Goal: Task Accomplishment & Management: Manage account settings

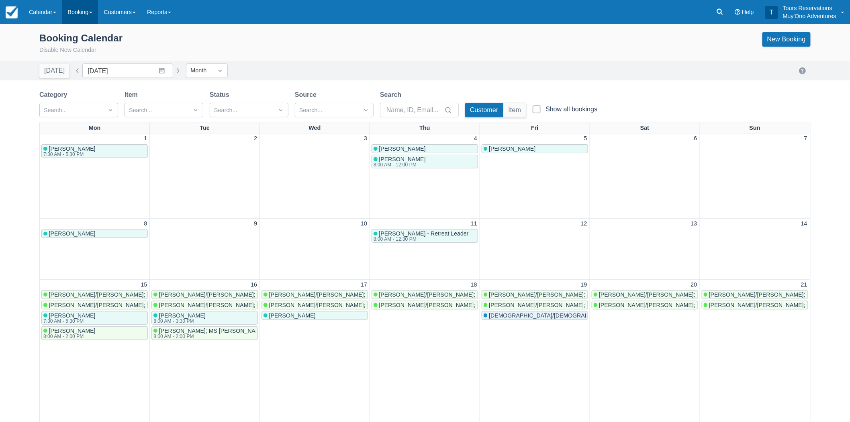
click at [83, 14] on link "Booking" at bounding box center [80, 12] width 36 height 24
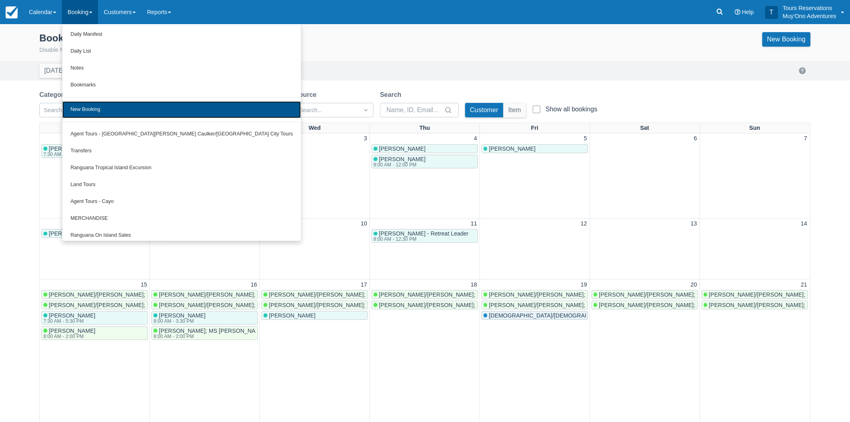
click at [86, 110] on link "New Booking" at bounding box center [181, 109] width 239 height 17
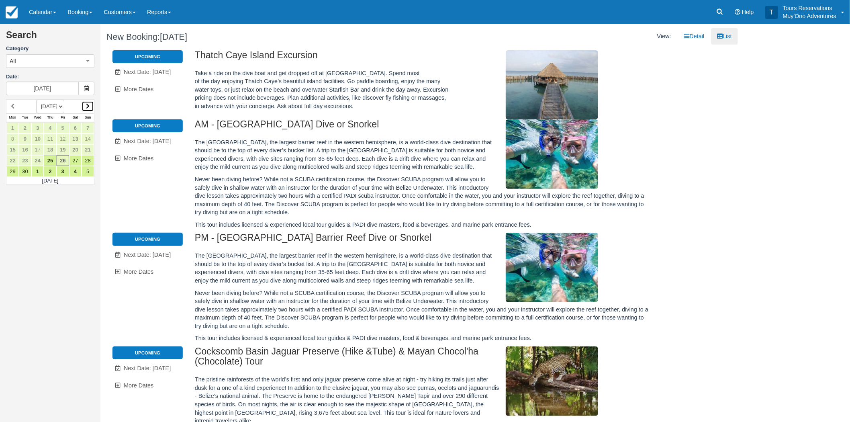
click at [90, 102] on link at bounding box center [88, 106] width 12 height 11
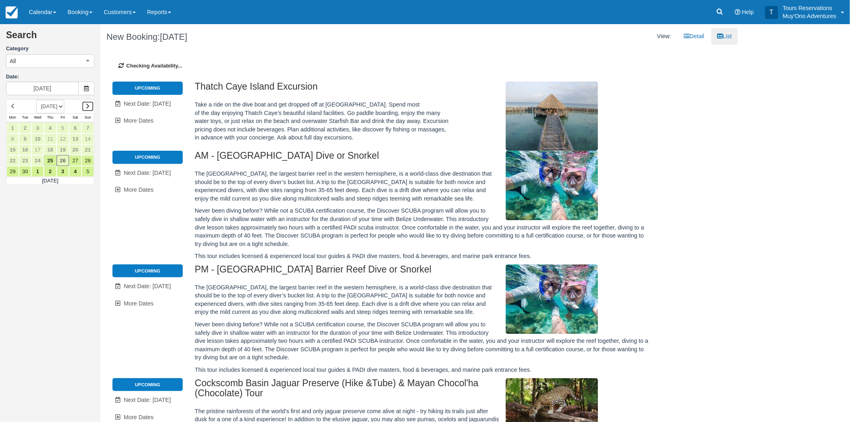
click at [89, 105] on icon at bounding box center [88, 106] width 4 height 6
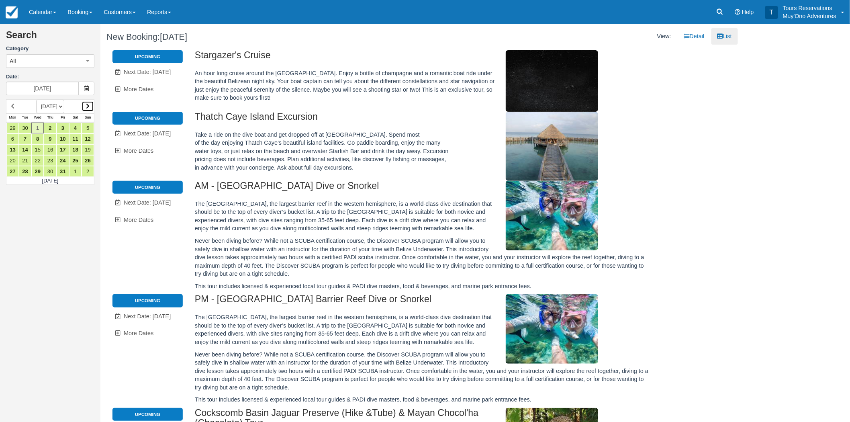
click at [90, 105] on link at bounding box center [88, 106] width 12 height 11
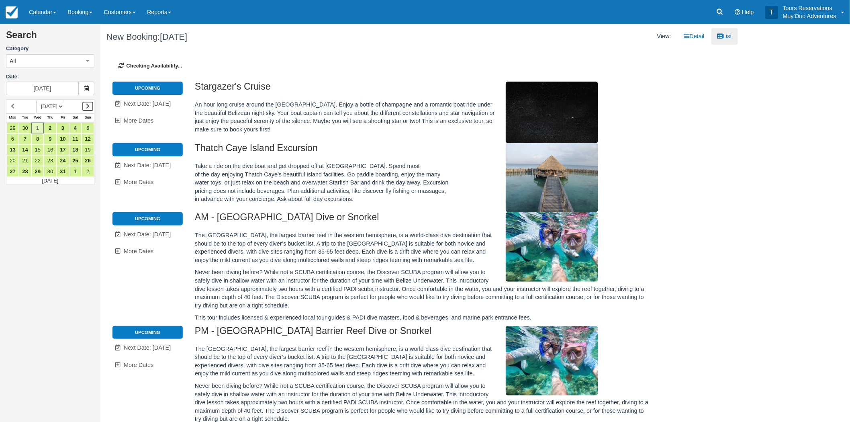
click at [90, 105] on link at bounding box center [88, 106] width 12 height 11
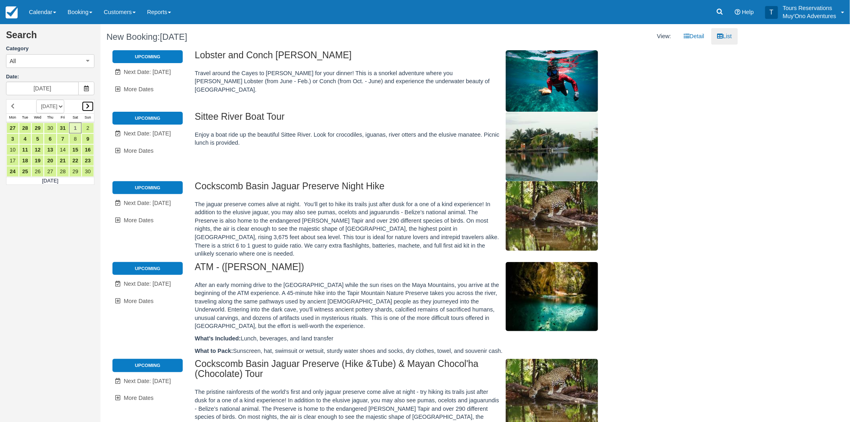
click at [84, 105] on link at bounding box center [88, 106] width 12 height 11
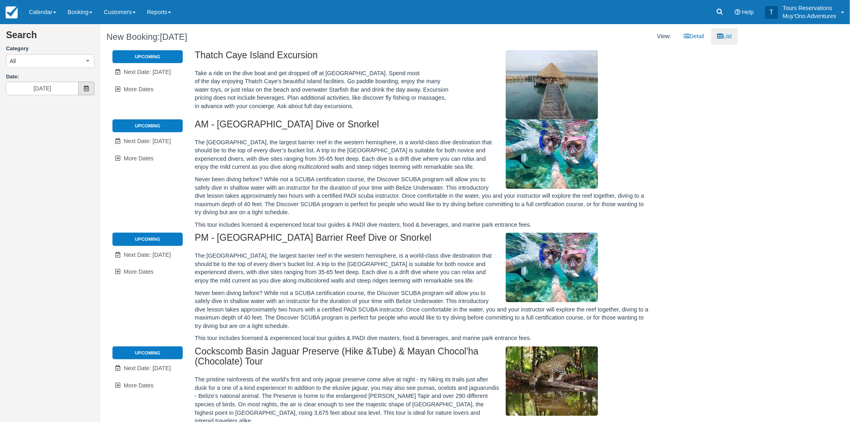
click at [87, 90] on icon at bounding box center [87, 89] width 6 height 6
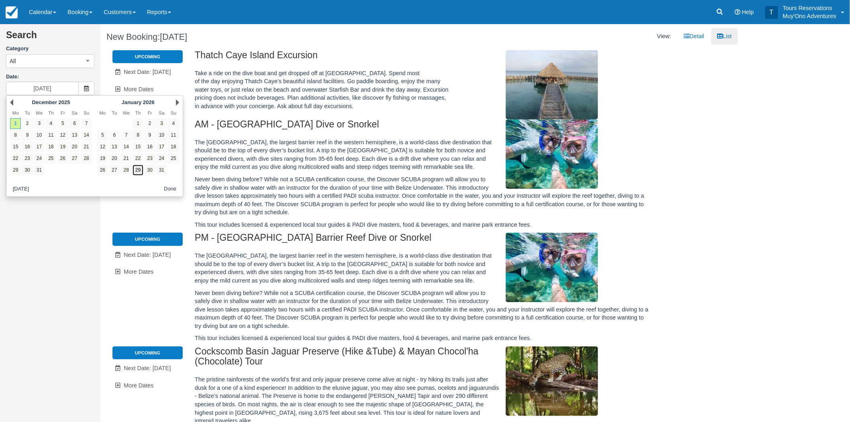
click at [141, 171] on link "29" at bounding box center [138, 170] width 11 height 11
type input "[DATE]"
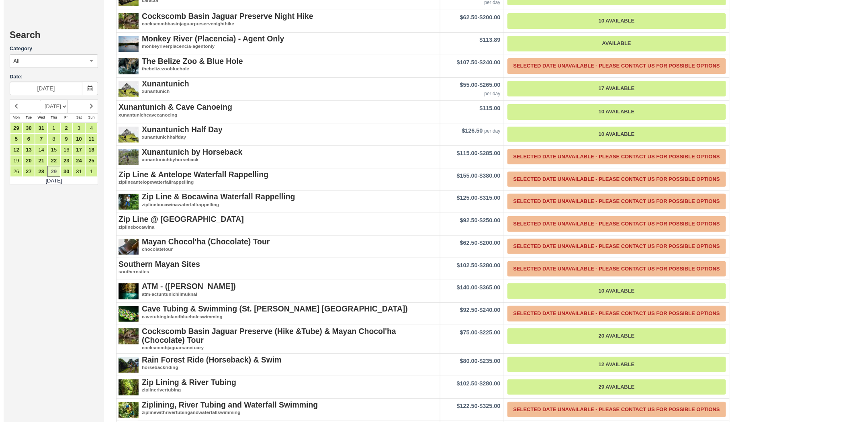
scroll to position [1428, 0]
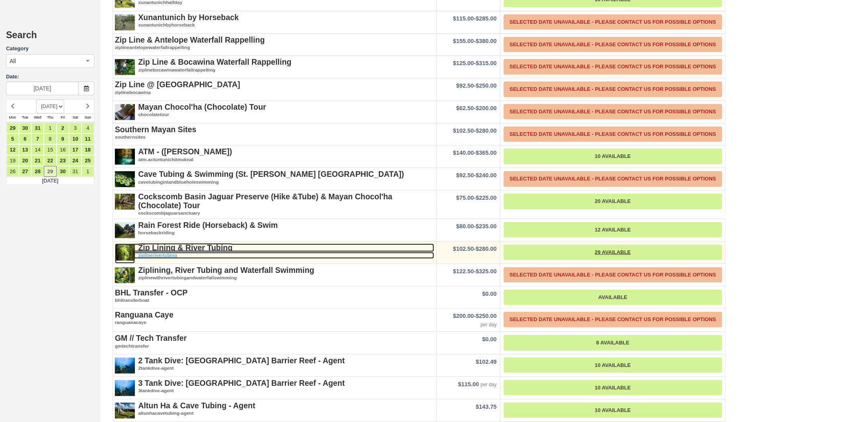
click at [167, 243] on strong "Zip Lining & River Tubing" at bounding box center [185, 247] width 94 height 9
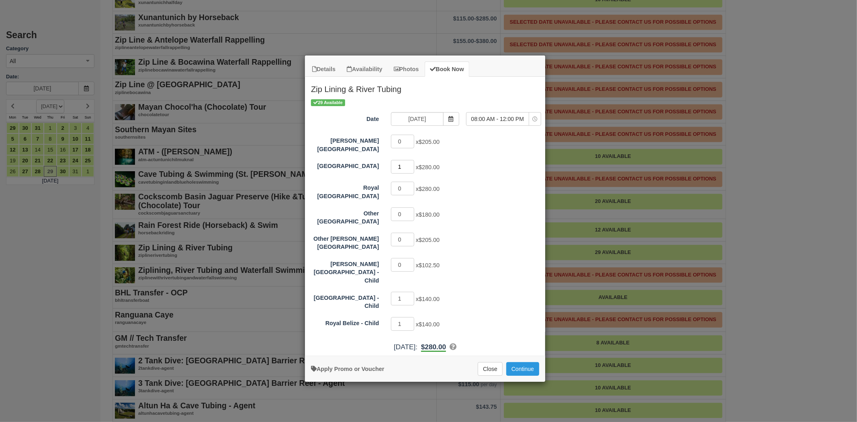
click at [410, 161] on input "1" at bounding box center [402, 167] width 23 height 14
type input "2"
click at [410, 161] on input "2" at bounding box center [402, 167] width 23 height 14
type input "0"
click at [410, 317] on input "0" at bounding box center [402, 324] width 23 height 14
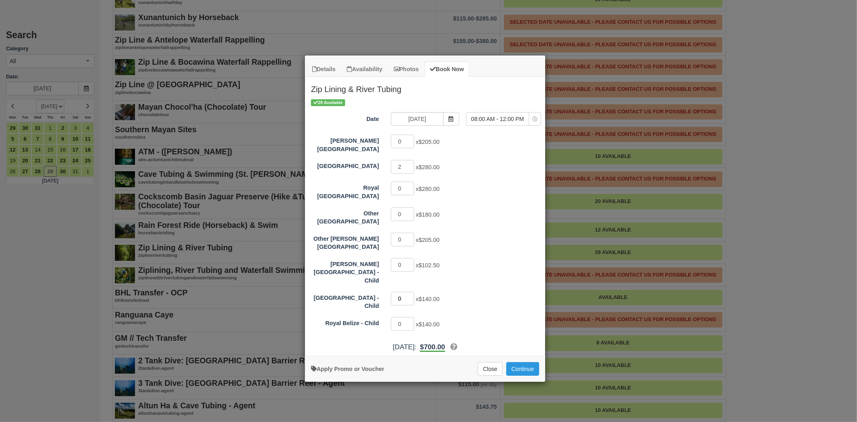
type input "0"
click at [410, 292] on input "0" at bounding box center [402, 299] width 23 height 14
click at [527, 362] on button "Continue" at bounding box center [522, 369] width 33 height 14
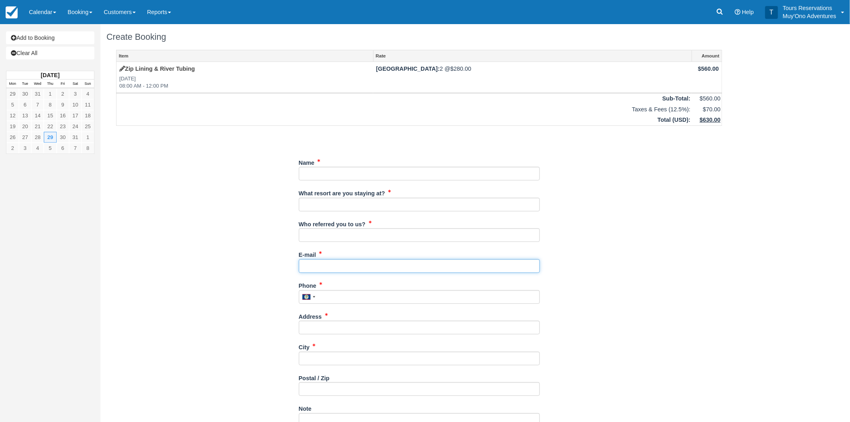
click at [347, 265] on input "E-mail" at bounding box center [419, 266] width 241 height 14
paste input "[EMAIL_ADDRESS][DOMAIN_NAME]"
type input "[EMAIL_ADDRESS][DOMAIN_NAME]"
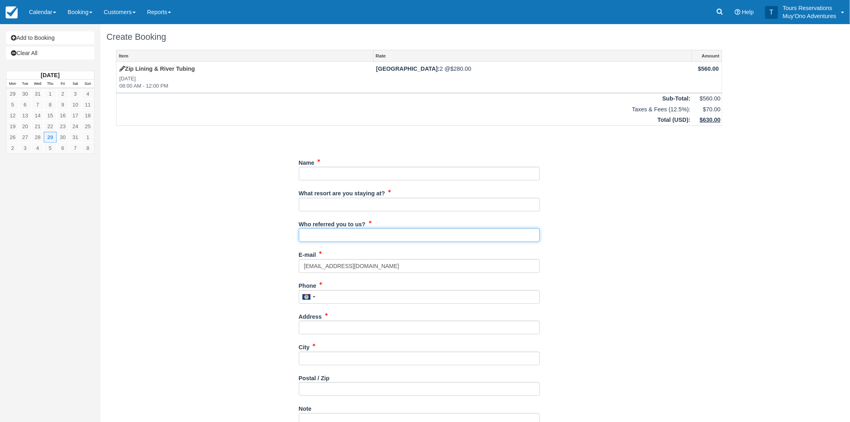
click at [347, 235] on input "Who referred you to us?" at bounding box center [419, 235] width 241 height 14
type input "RoyM - Reservations"
click at [331, 181] on div "Name" at bounding box center [419, 171] width 241 height 31
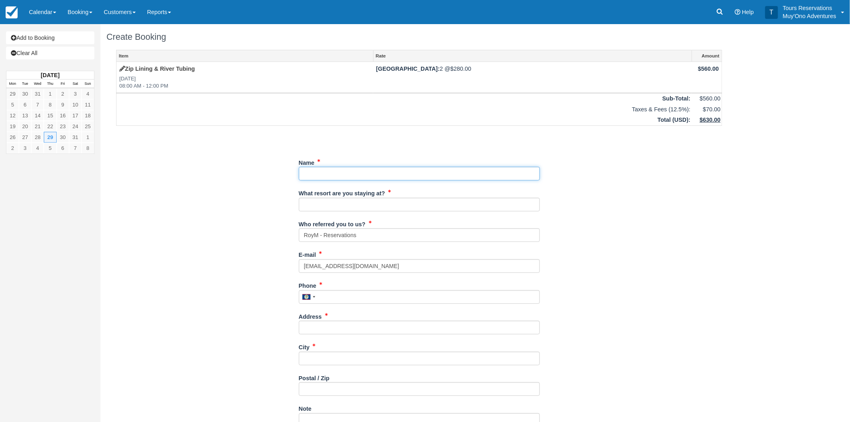
click at [331, 172] on input "Name" at bounding box center [419, 174] width 241 height 14
paste input "Lehigh, Mitch"
drag, startPoint x: 325, startPoint y: 174, endPoint x: 285, endPoint y: 174, distance: 40.2
click at [285, 174] on div "Item Rate Amount Zip Lining & River Tubing Thu Jan 29, 2026 08:00 AM - 12:00 PM…" at bounding box center [418, 291] width 625 height 483
click at [389, 170] on input "Name" at bounding box center [419, 174] width 241 height 14
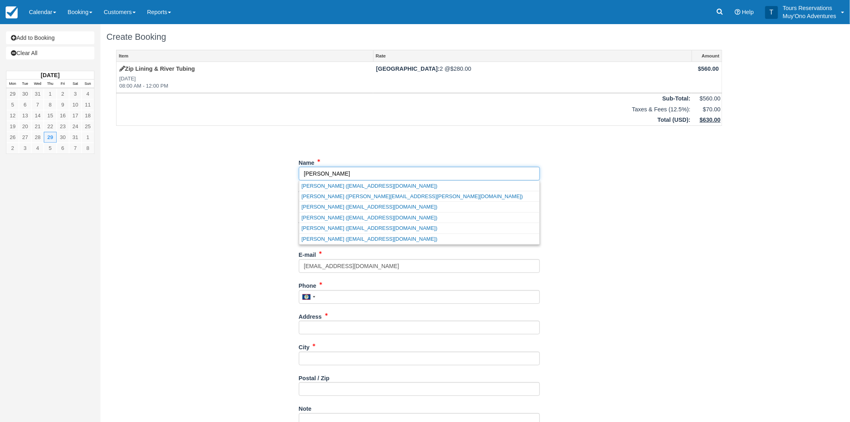
paste input "Lehigh,"
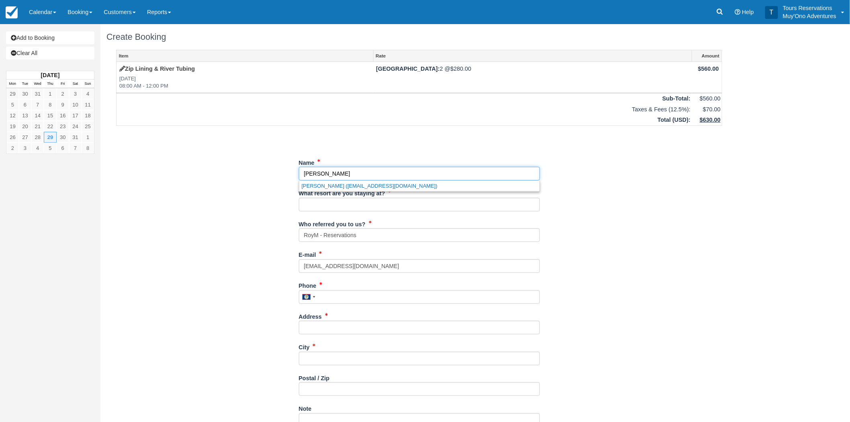
type input "[PERSON_NAME]"
click at [347, 209] on input "What resort are you staying at?" at bounding box center [419, 205] width 241 height 14
type input "[GEOGRAPHIC_DATA]"
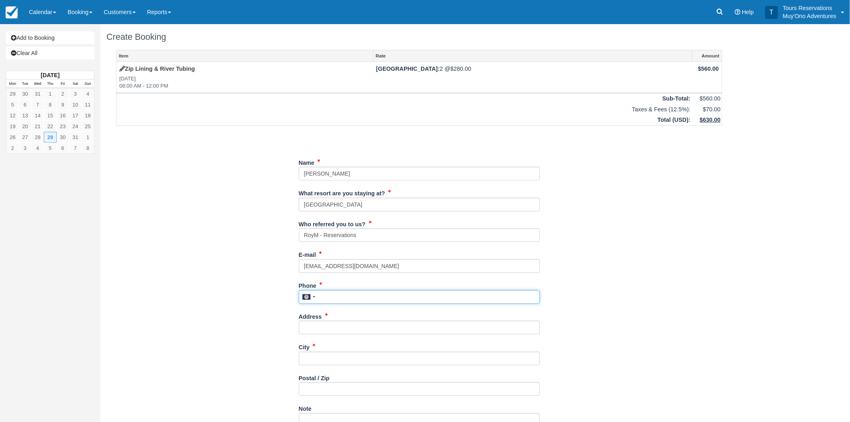
click at [352, 297] on input "Phone" at bounding box center [419, 297] width 241 height 14
paste input "9702145757"
type input "9702145757"
click at [345, 329] on input "Address" at bounding box center [419, 328] width 241 height 14
paste input "586 [PERSON_NAME] Dr"
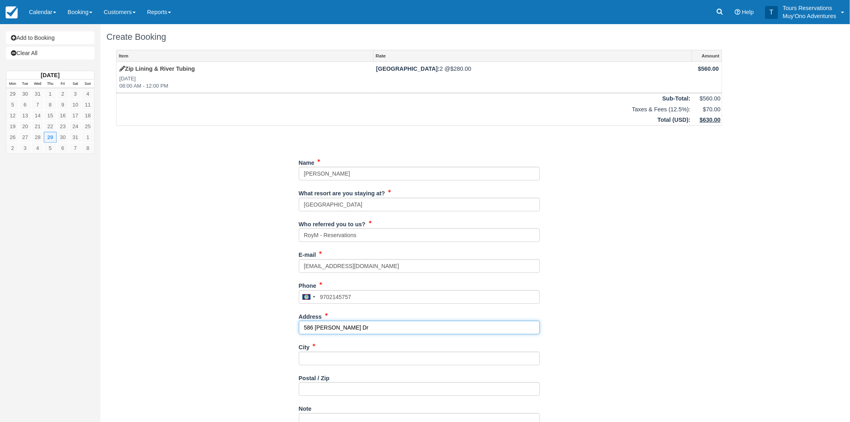
type input "586 [PERSON_NAME] Dr"
click at [375, 359] on input "City" at bounding box center [419, 358] width 241 height 14
paste input "Loveland"
type input "Loveland"
click at [359, 388] on input "Postal / Zip" at bounding box center [419, 389] width 241 height 14
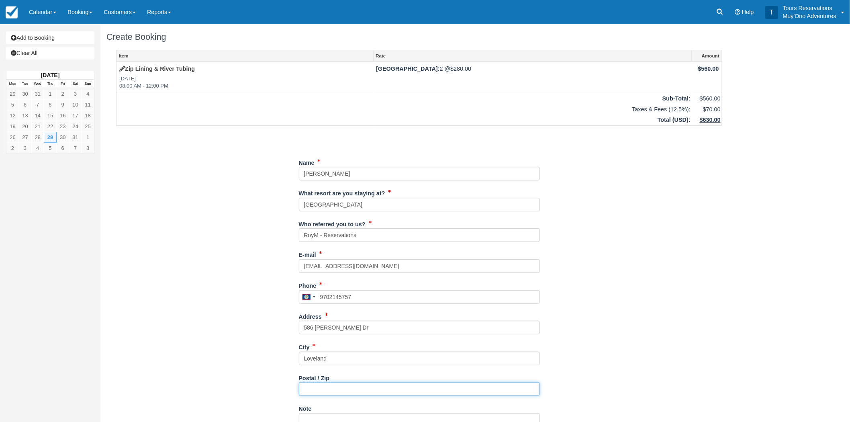
paste input "80537"
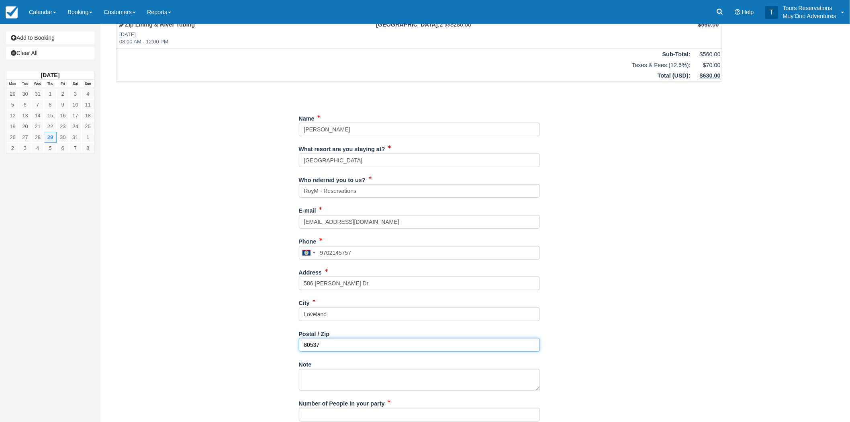
scroll to position [131, 0]
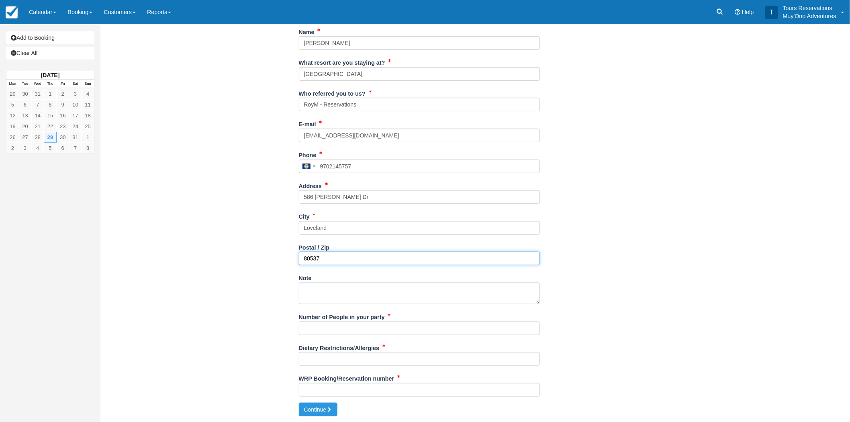
type input "80537"
click at [339, 328] on input "Number of People in your party" at bounding box center [419, 328] width 241 height 14
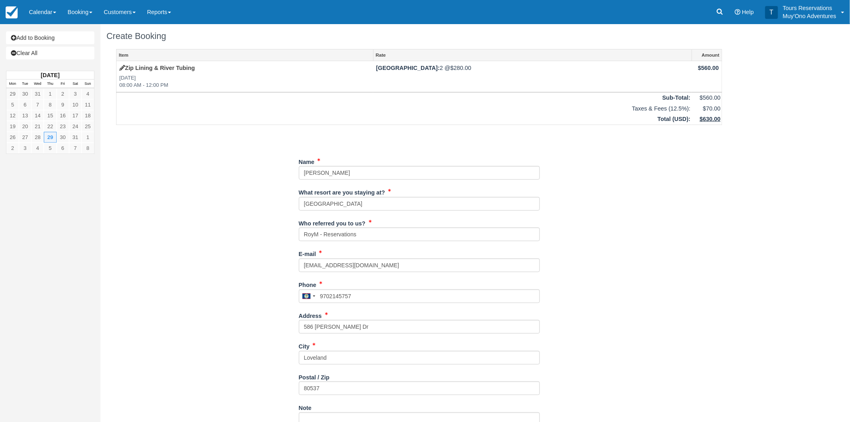
scroll to position [0, 0]
drag, startPoint x: 349, startPoint y: 175, endPoint x: 304, endPoint y: 175, distance: 45.0
click at [304, 175] on input "Name" at bounding box center [419, 174] width 241 height 14
click at [303, 175] on input "Name" at bounding box center [419, 174] width 241 height 14
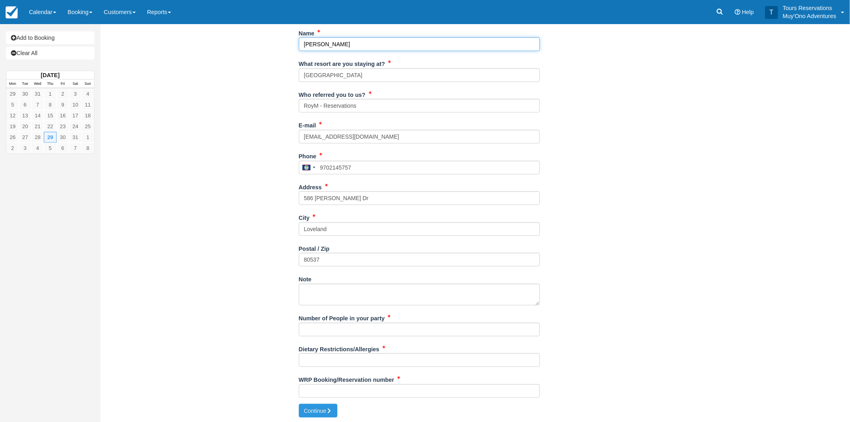
scroll to position [131, 0]
click at [339, 326] on input "Number of People in your party" at bounding box center [419, 328] width 241 height 14
paste input "[PERSON_NAME]"
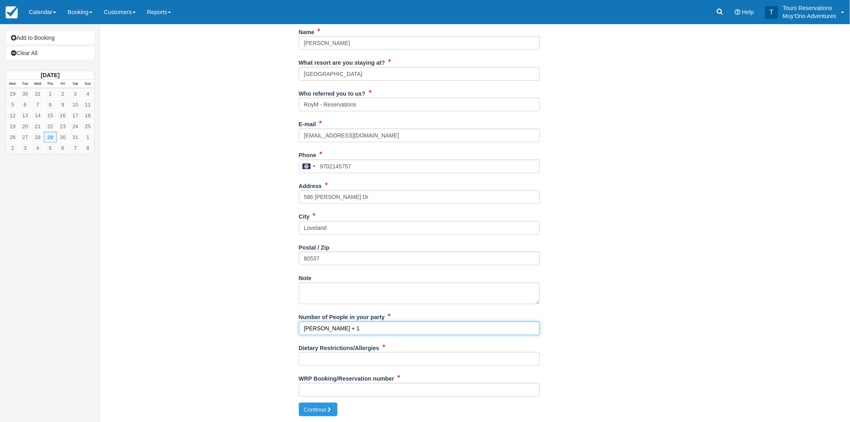
type input "[PERSON_NAME] + 1"
click at [337, 361] on input "Dietary Restrictions/Allergies" at bounding box center [419, 359] width 241 height 14
type input "n/a"
click at [349, 392] on input "WRP Booking/Reservation number" at bounding box center [419, 390] width 241 height 14
paste input "BB25071618097142"
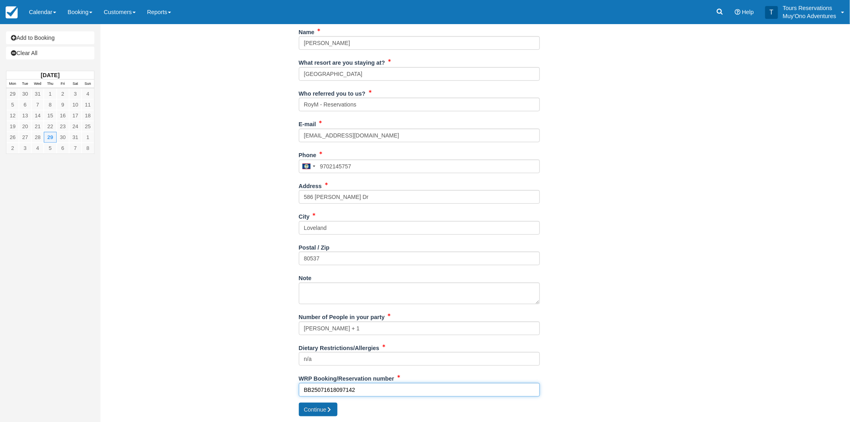
type input "BB25071618097142"
click at [319, 410] on button "Continue" at bounding box center [318, 409] width 39 height 14
type input "[PHONE_NUMBER]"
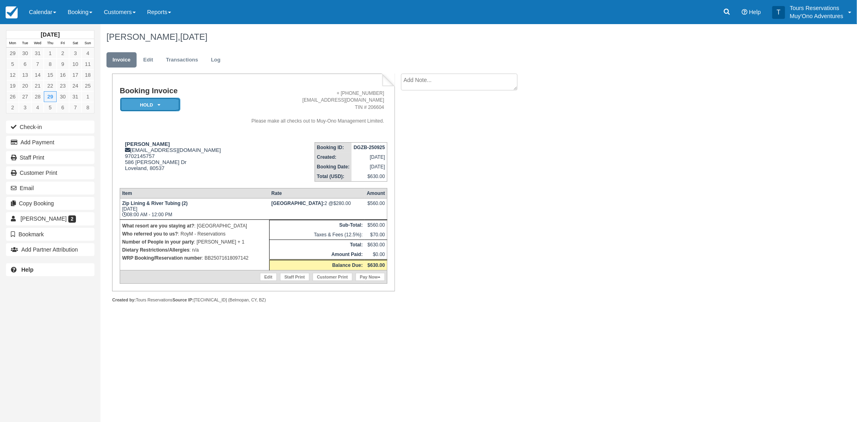
click at [153, 106] on em "HOLD" at bounding box center [150, 105] width 60 height 14
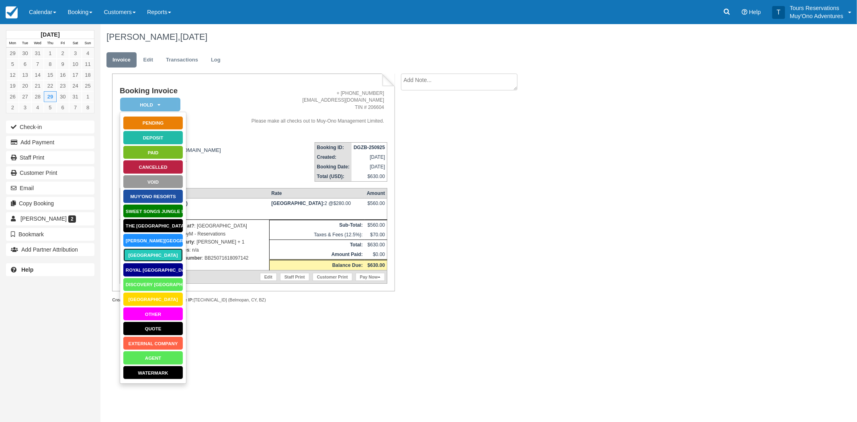
click at [152, 257] on link "[GEOGRAPHIC_DATA]" at bounding box center [153, 255] width 60 height 14
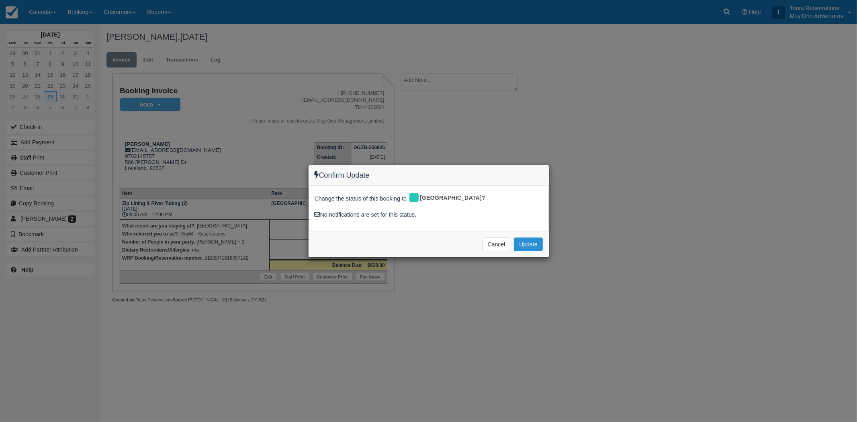
click at [535, 242] on button "Update" at bounding box center [528, 244] width 29 height 14
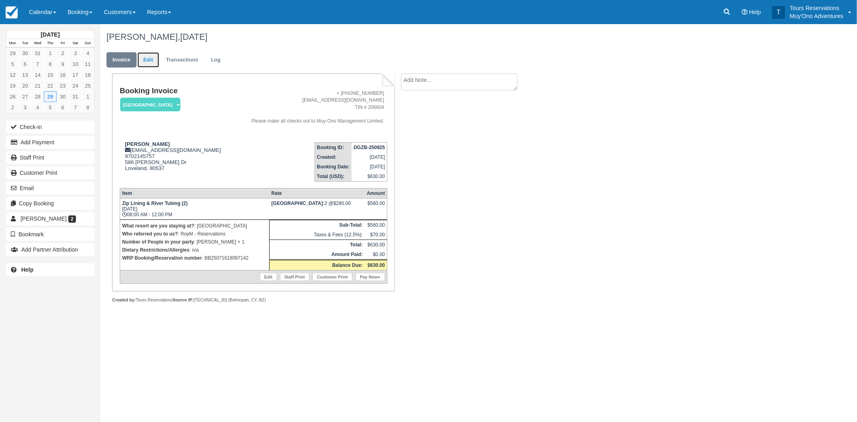
click at [153, 59] on link "Edit" at bounding box center [148, 60] width 22 height 16
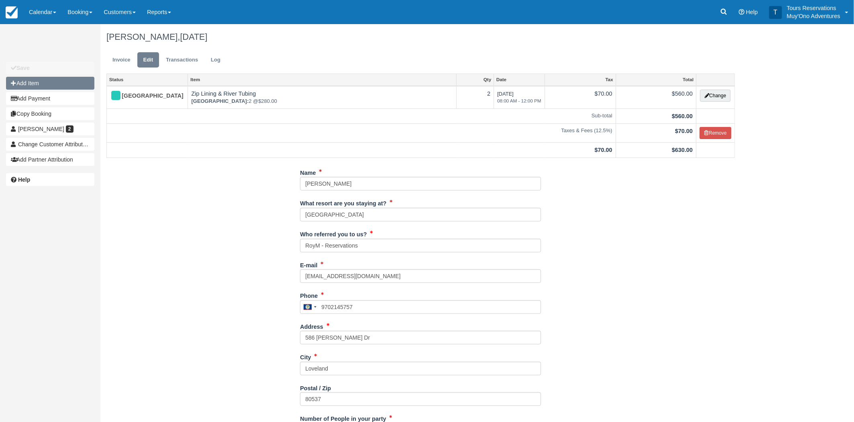
click at [46, 86] on button "Add Item" at bounding box center [50, 83] width 88 height 13
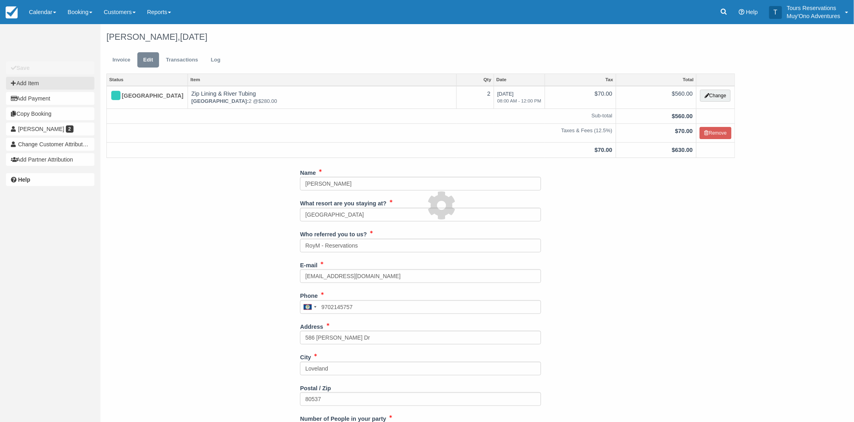
type input "0.00"
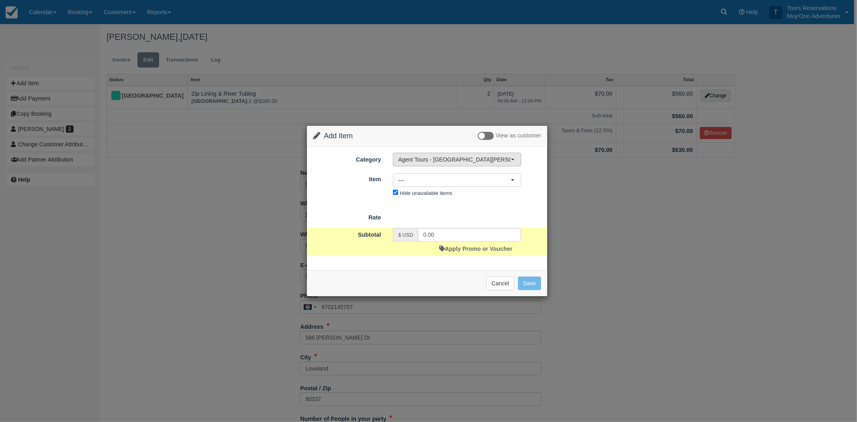
click at [478, 163] on button "Agent Tours - [GEOGRAPHIC_DATA][PERSON_NAME] Caulker/[GEOGRAPHIC_DATA] City Tou…" at bounding box center [457, 160] width 128 height 14
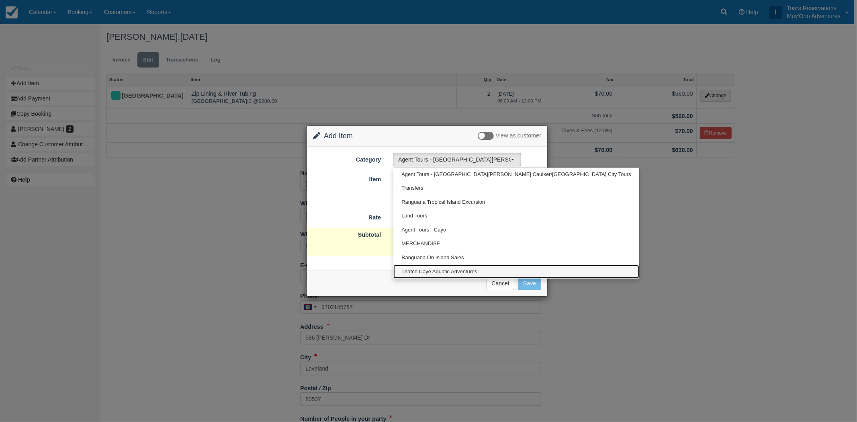
click at [451, 271] on span "Thatch Caye Aquatic Adventures" at bounding box center [439, 272] width 76 height 8
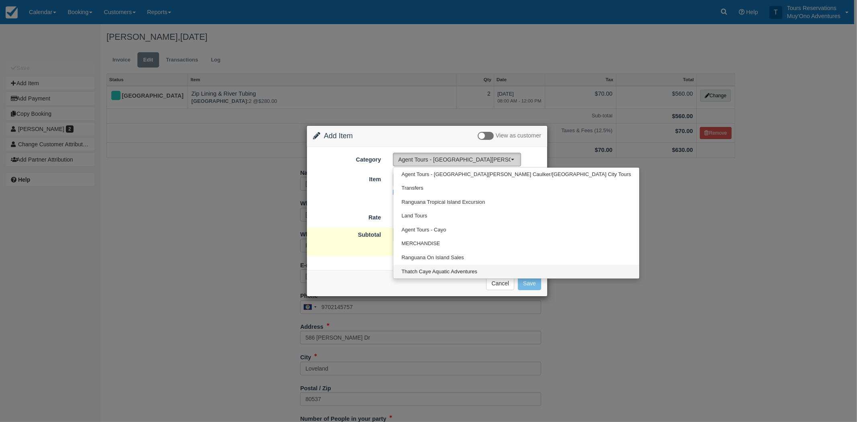
select select "64"
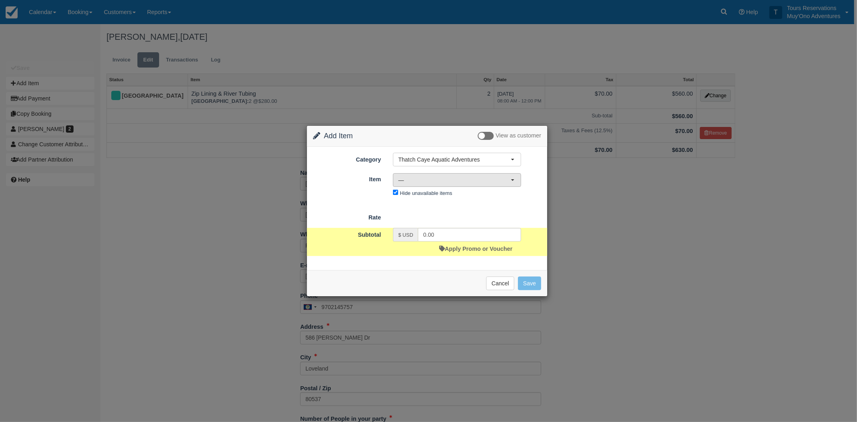
click at [444, 174] on button "—" at bounding box center [457, 180] width 128 height 14
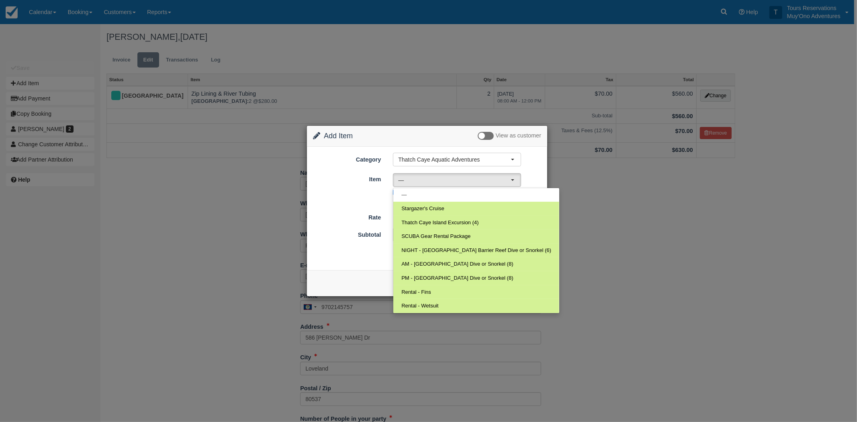
click at [535, 176] on div "Item Nothing selected — — Stargazer's Cruise Thatch Caye Island Excursion (4) S…" at bounding box center [427, 185] width 240 height 27
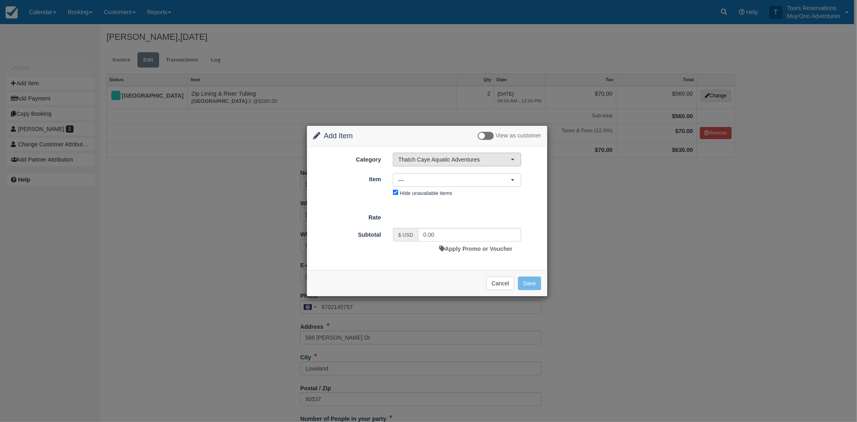
click at [488, 159] on span "Thatch Caye Aquatic Adventures" at bounding box center [454, 159] width 112 height 8
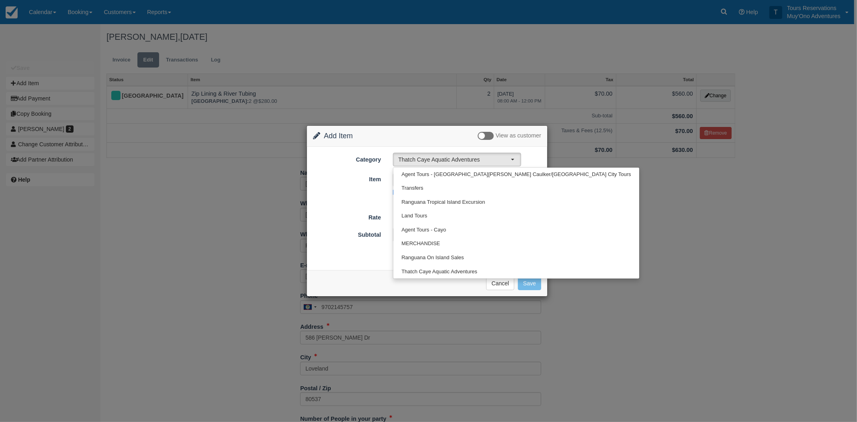
click at [362, 279] on div "Cancel Save" at bounding box center [427, 283] width 228 height 14
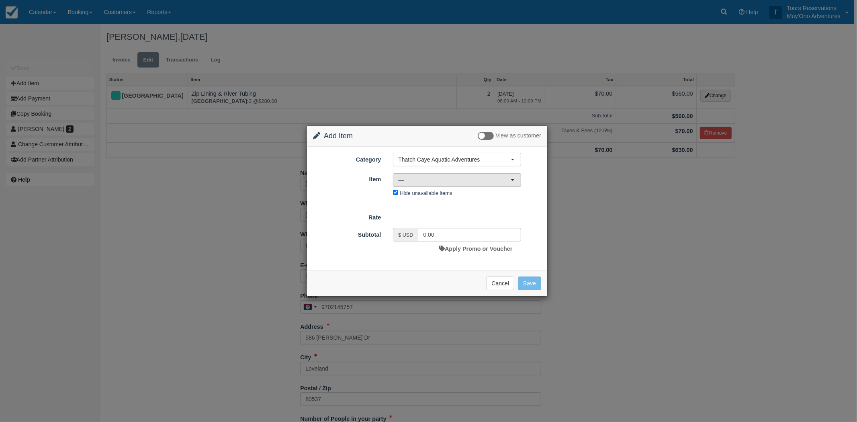
click at [431, 180] on span "—" at bounding box center [454, 180] width 112 height 8
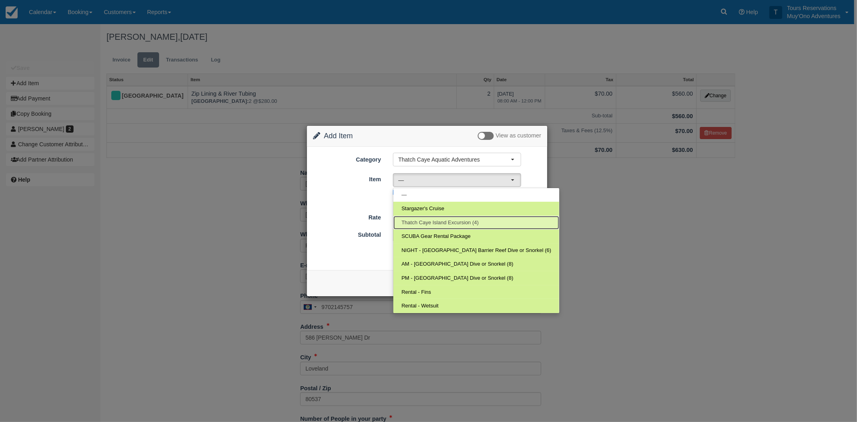
click at [422, 223] on span "Thatch Caye Island Excursion (4)" at bounding box center [439, 223] width 77 height 8
select select "296"
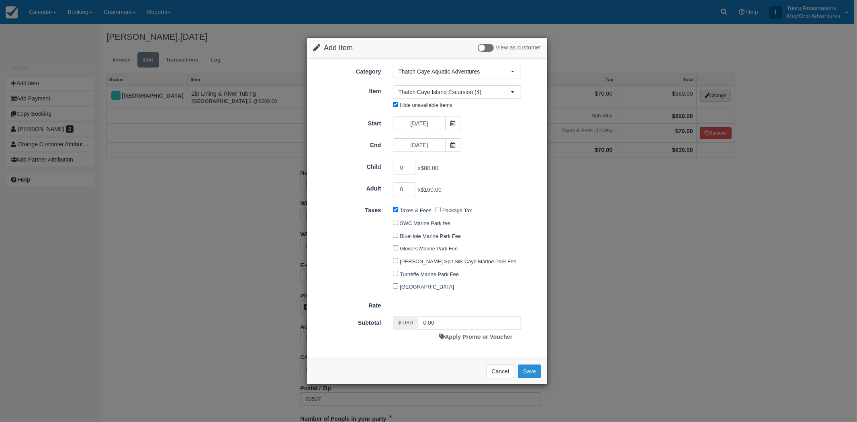
click at [535, 374] on button "Save" at bounding box center [529, 371] width 23 height 14
checkbox input "false"
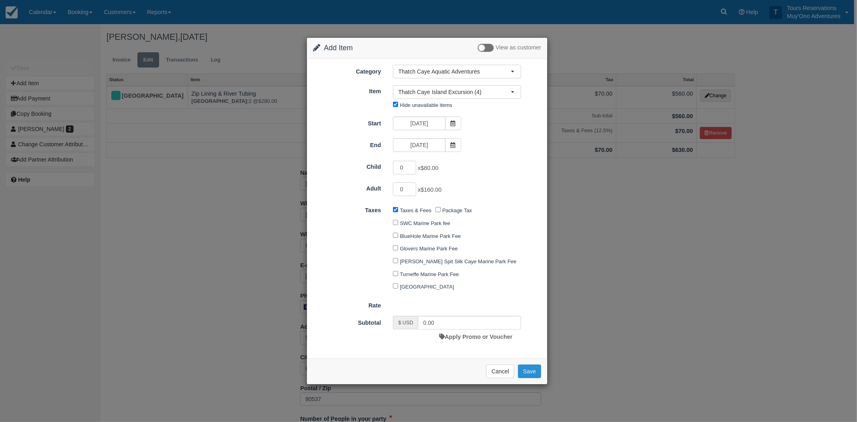
checkbox input "false"
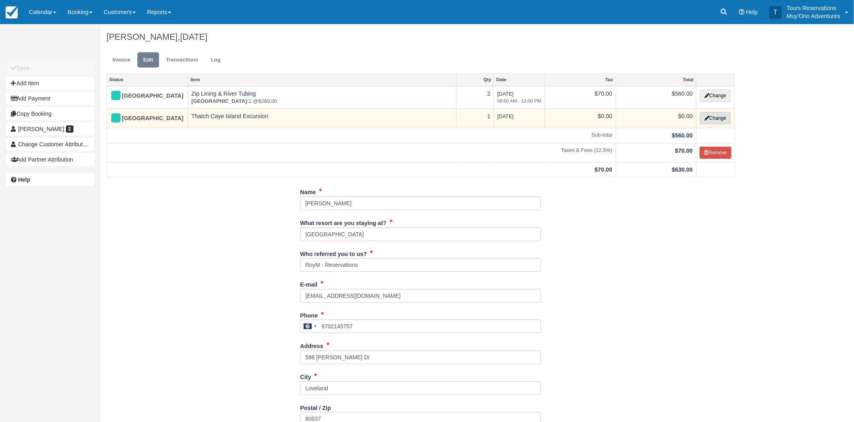
drag, startPoint x: 731, startPoint y: 121, endPoint x: 726, endPoint y: 121, distance: 5.2
click at [731, 121] on td "Change" at bounding box center [715, 118] width 39 height 20
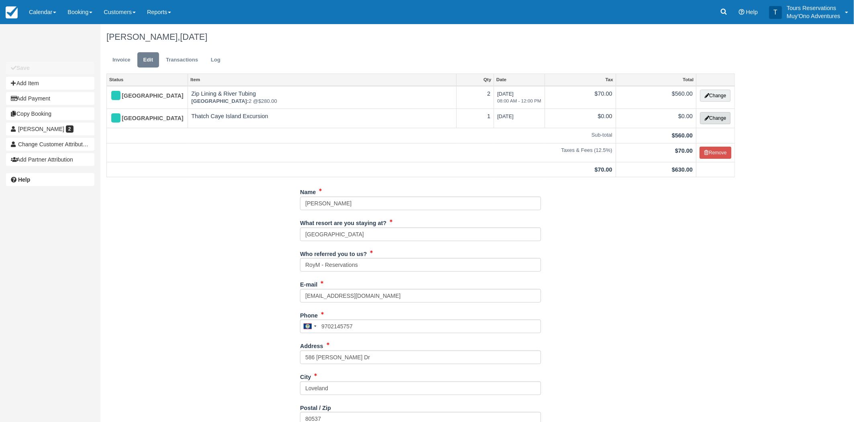
click at [722, 120] on button "Change" at bounding box center [715, 118] width 31 height 12
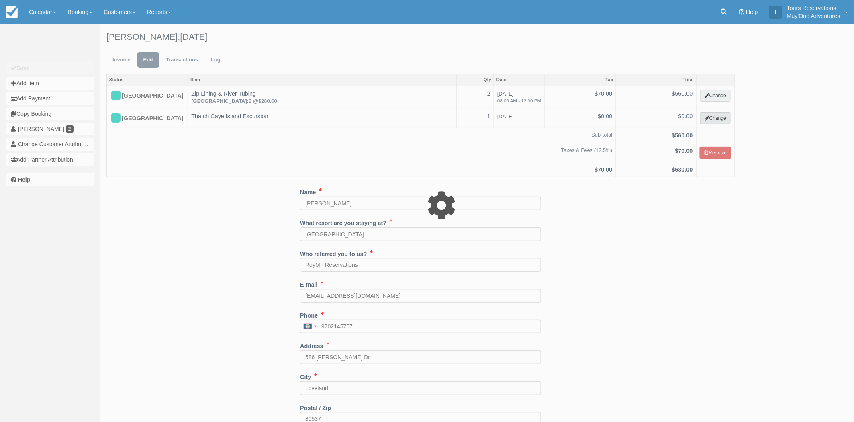
select select "64"
type input "0.00"
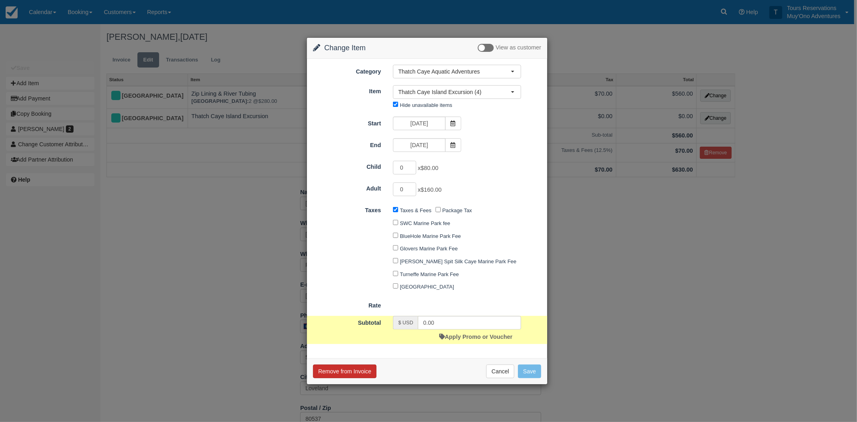
click at [358, 366] on button "Remove from Invoice" at bounding box center [344, 371] width 63 height 14
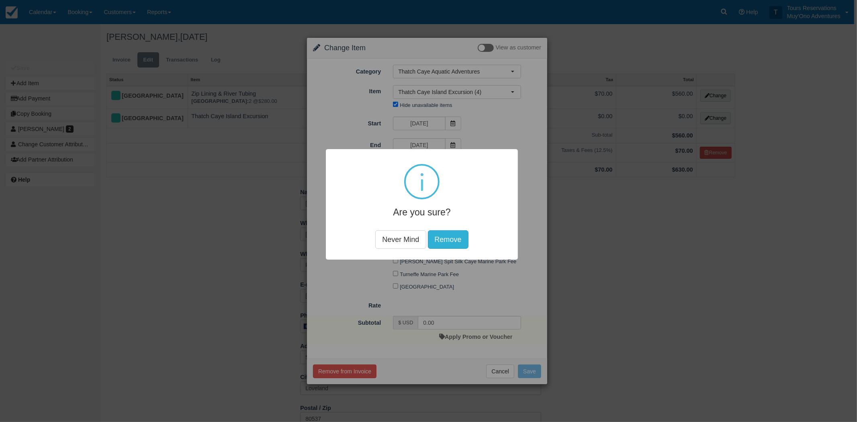
click at [445, 237] on button "Remove" at bounding box center [447, 239] width 41 height 18
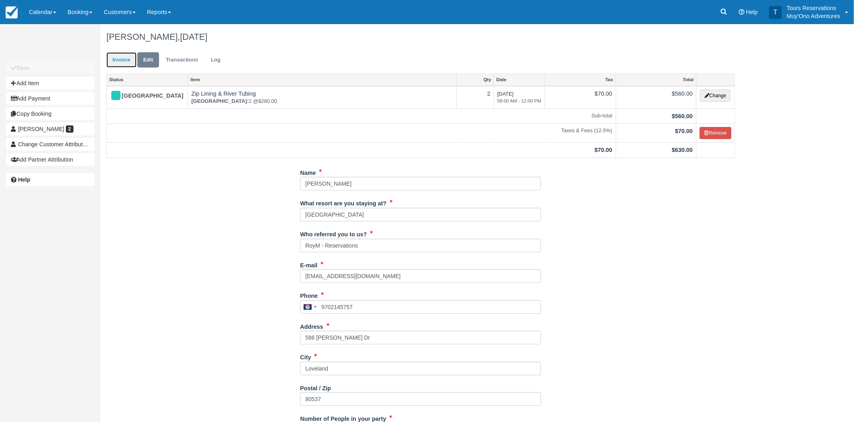
click at [117, 58] on link "Invoice" at bounding box center [121, 60] width 30 height 16
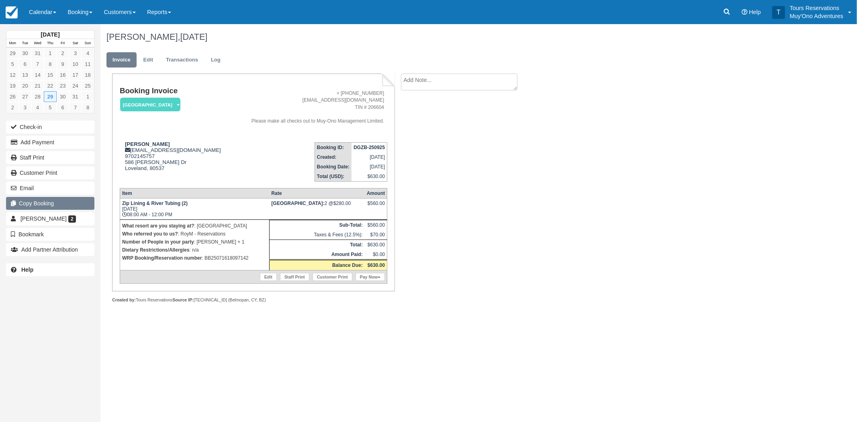
click at [37, 206] on button "Copy Booking" at bounding box center [50, 203] width 88 height 13
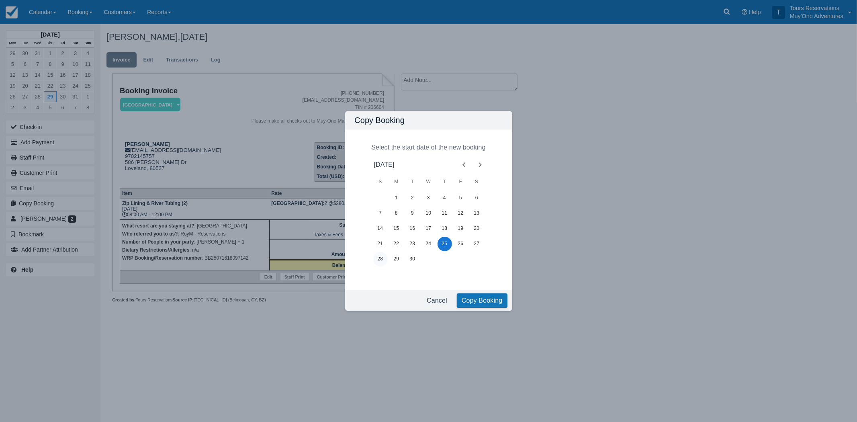
click at [380, 261] on button "28" at bounding box center [380, 259] width 14 height 14
click at [469, 296] on button "Copy Booking" at bounding box center [482, 300] width 51 height 14
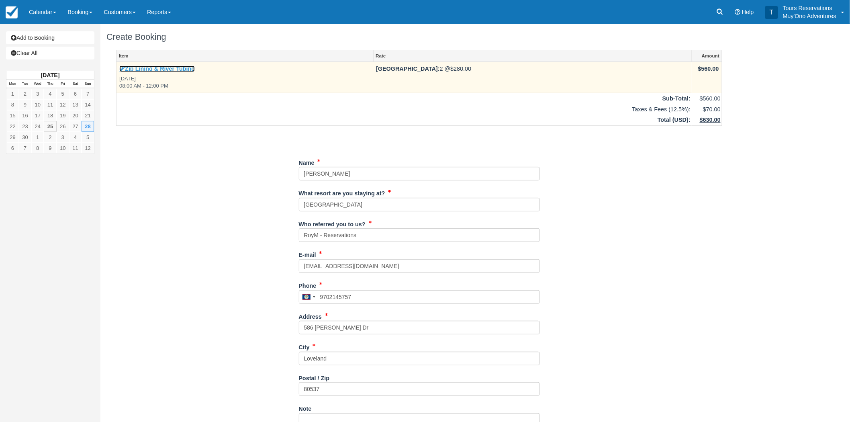
click at [167, 71] on link "Zip Lining & River Tubing" at bounding box center [157, 68] width 76 height 6
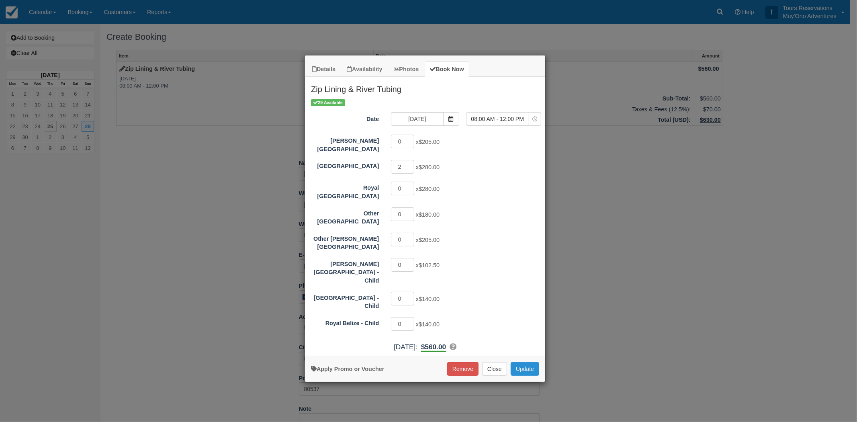
click at [528, 362] on button "Update" at bounding box center [524, 369] width 29 height 14
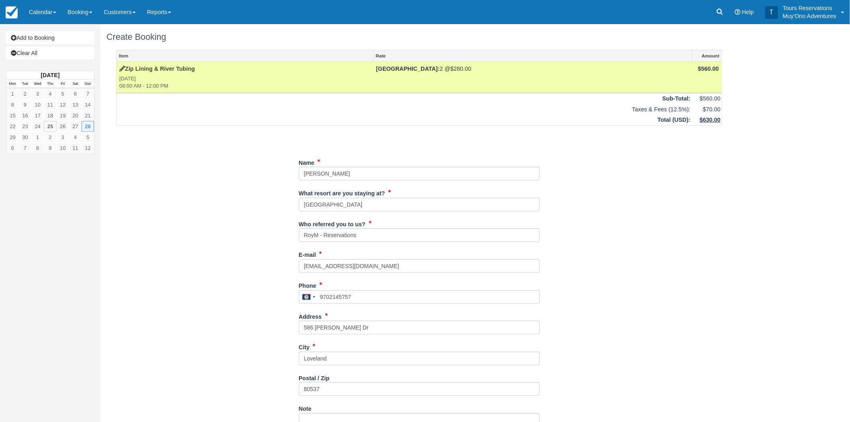
scroll to position [131, 0]
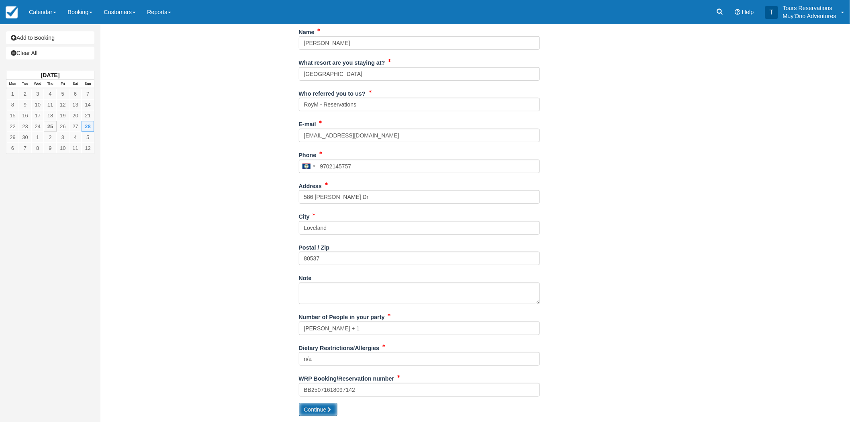
click at [318, 408] on button "Continue" at bounding box center [318, 409] width 39 height 14
type input "+5019702145757"
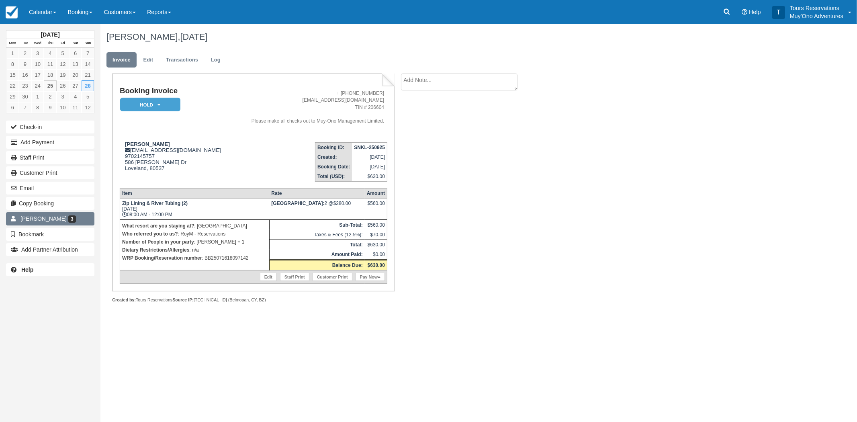
click at [46, 214] on link "[PERSON_NAME] 3" at bounding box center [50, 218] width 88 height 13
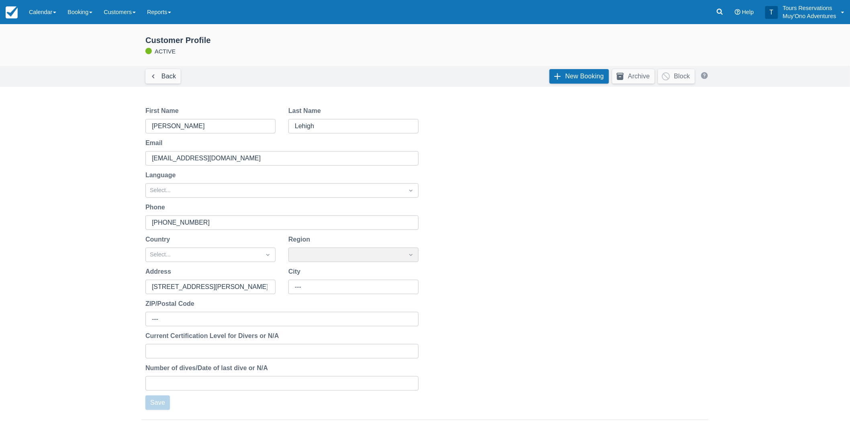
scroll to position [176, 0]
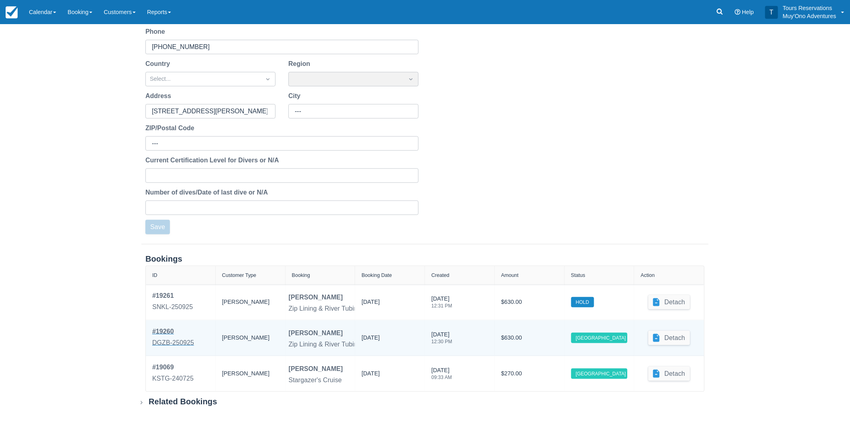
click at [179, 338] on div "DGZB-250925" at bounding box center [173, 343] width 42 height 10
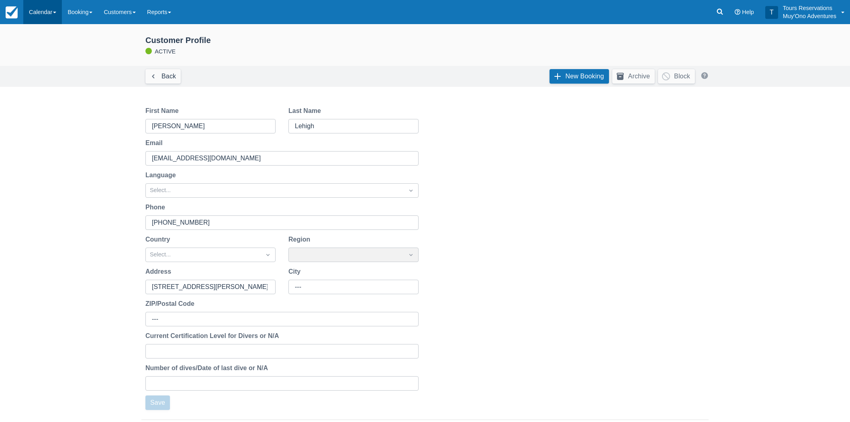
scroll to position [176, 0]
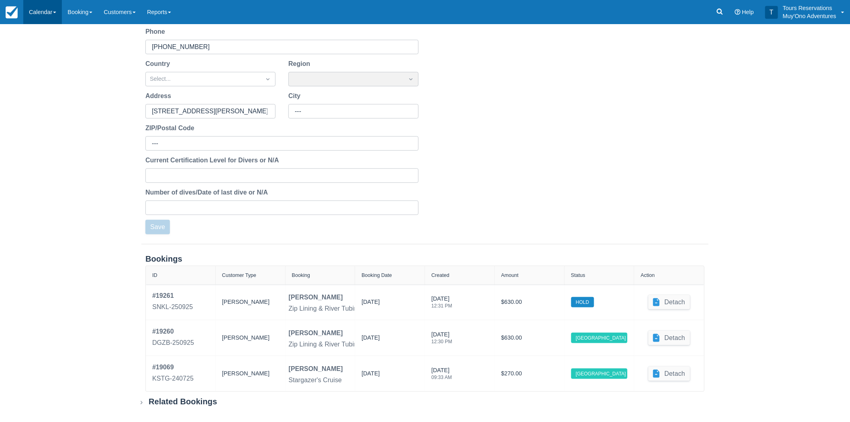
click at [52, 11] on link "Calendar" at bounding box center [42, 12] width 39 height 24
click at [51, 25] on ul "Booking Customer Inventory" at bounding box center [55, 51] width 64 height 55
click at [51, 18] on link "Calendar" at bounding box center [42, 12] width 39 height 24
click at [51, 37] on link "Booking" at bounding box center [55, 34] width 63 height 17
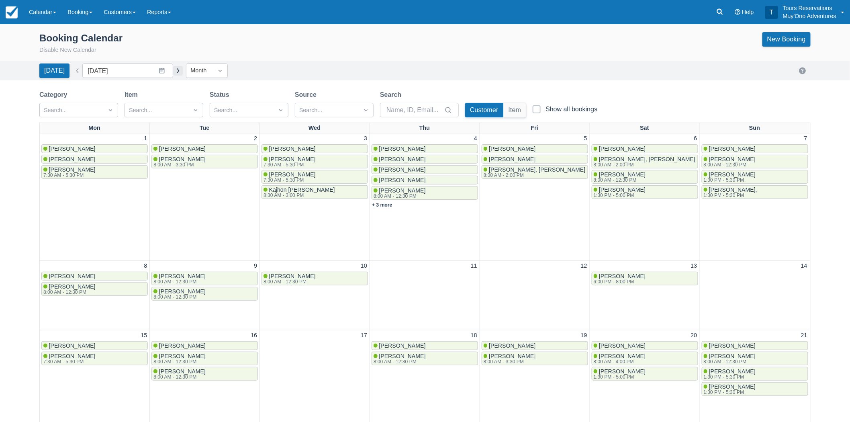
click at [173, 70] on button "button" at bounding box center [178, 71] width 10 height 10
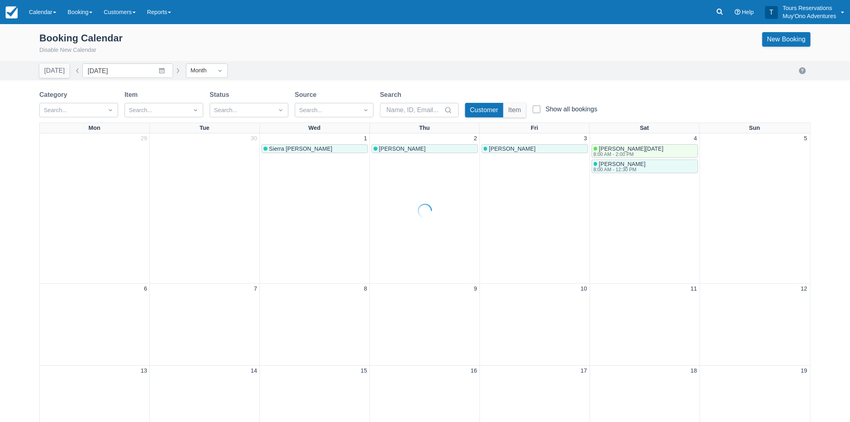
click at [173, 70] on button "button" at bounding box center [178, 71] width 10 height 10
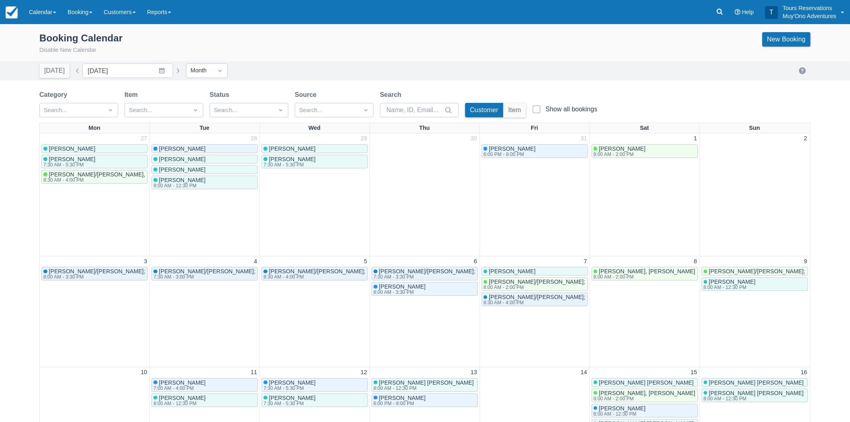
click at [173, 70] on button "button" at bounding box center [178, 71] width 10 height 10
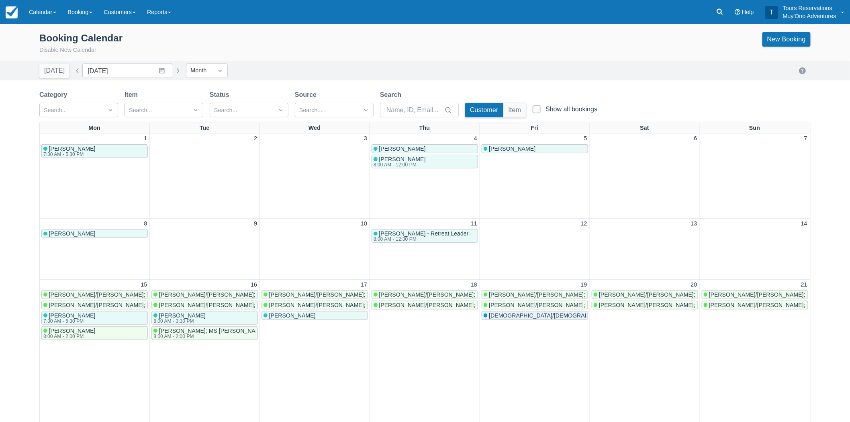
click at [173, 70] on button "button" at bounding box center [178, 71] width 10 height 10
type input "January 2026"
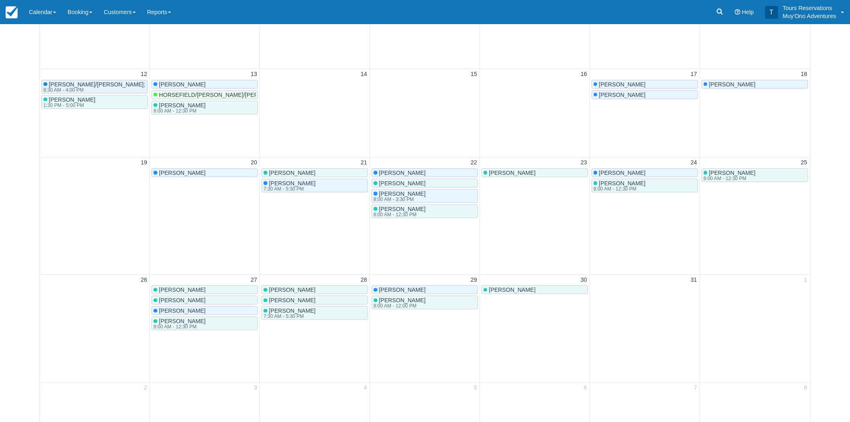
scroll to position [272, 0]
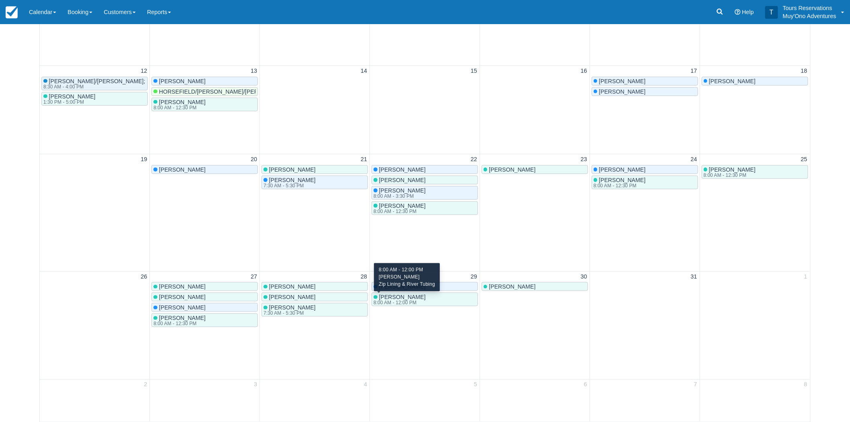
click at [382, 296] on span "[PERSON_NAME]" at bounding box center [402, 297] width 47 height 6
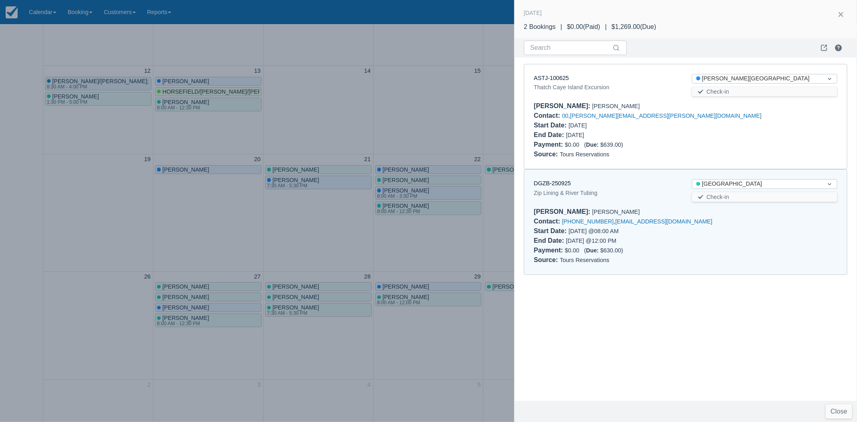
click at [392, 320] on div at bounding box center [428, 211] width 857 height 422
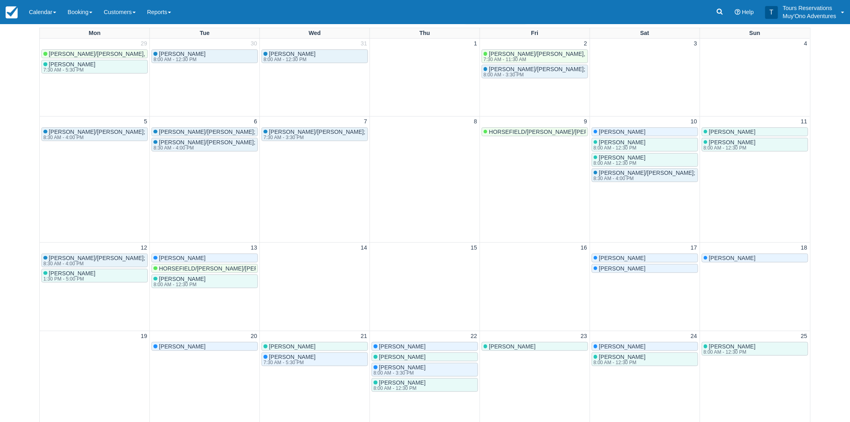
scroll to position [93, 0]
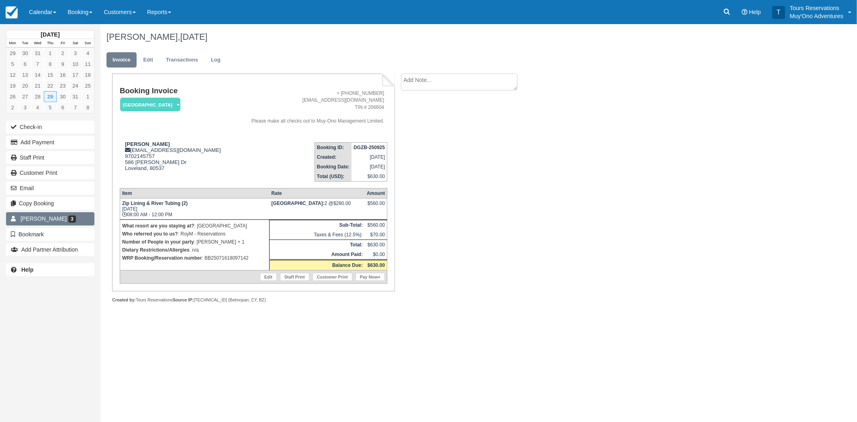
click at [29, 222] on link "[PERSON_NAME] 3" at bounding box center [50, 218] width 88 height 13
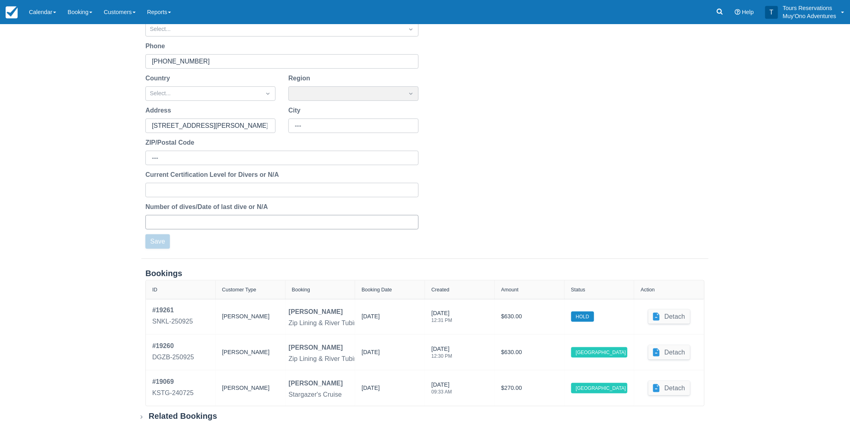
scroll to position [176, 0]
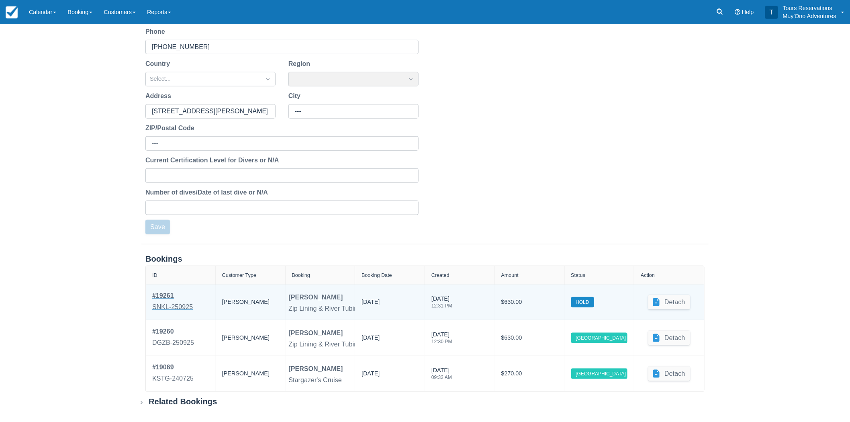
click at [188, 306] on div "SNKL-250925" at bounding box center [172, 307] width 41 height 10
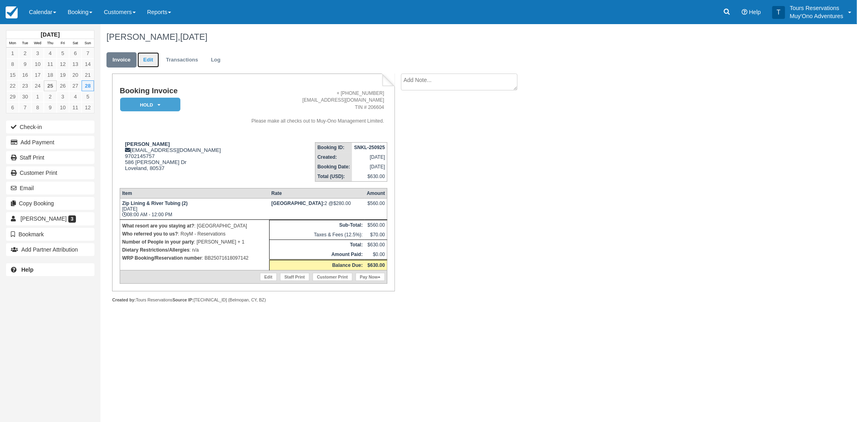
click at [153, 59] on link "Edit" at bounding box center [148, 60] width 22 height 16
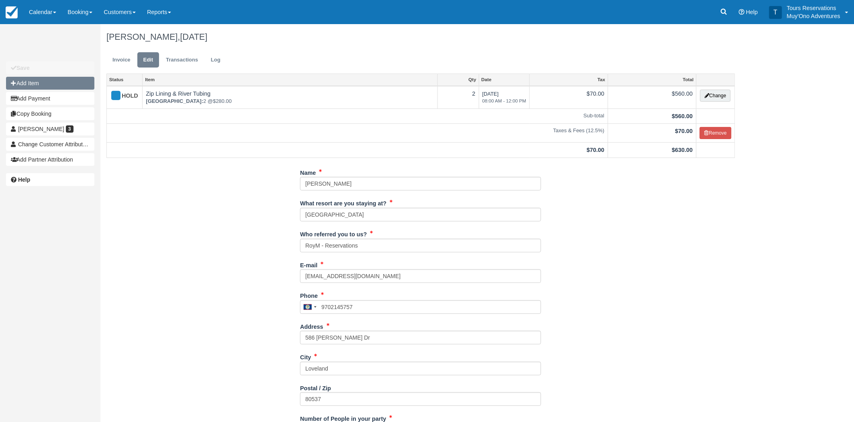
click at [53, 86] on button "Add Item" at bounding box center [50, 83] width 88 height 13
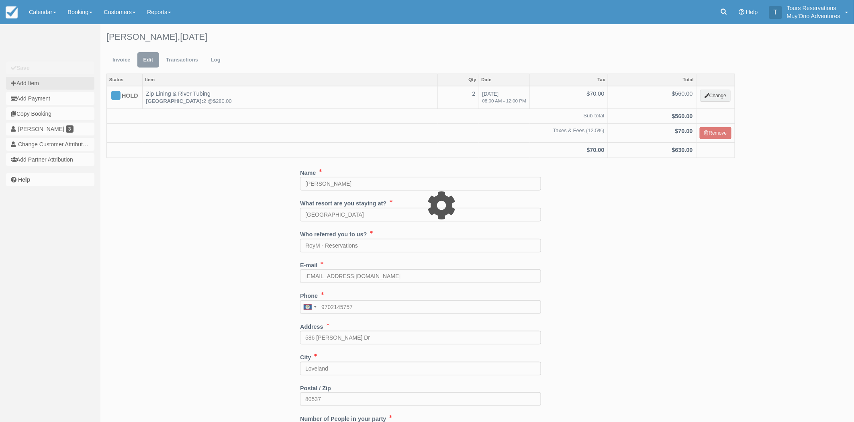
type input "0.00"
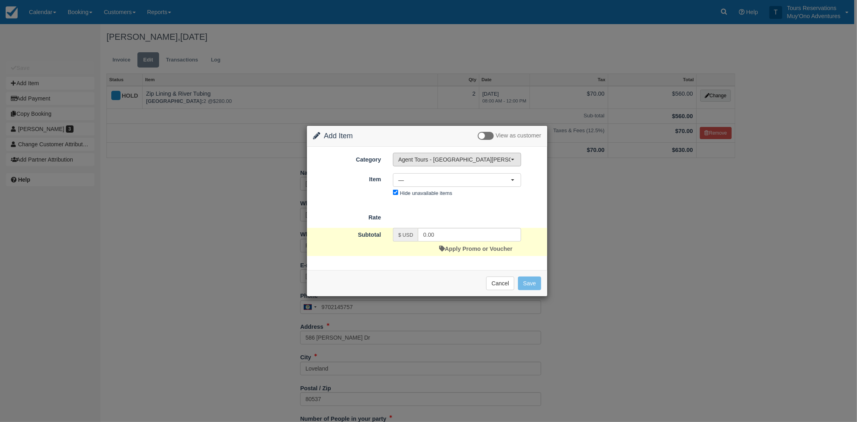
click at [434, 160] on span "Agent Tours - [GEOGRAPHIC_DATA][PERSON_NAME] Caulker/[GEOGRAPHIC_DATA] City Tou…" at bounding box center [454, 159] width 112 height 8
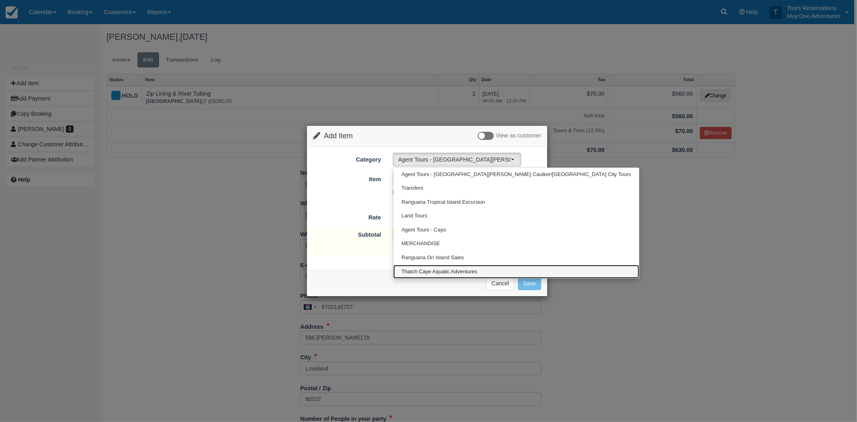
click at [427, 269] on span "Thatch Caye Aquatic Adventures" at bounding box center [439, 272] width 76 height 8
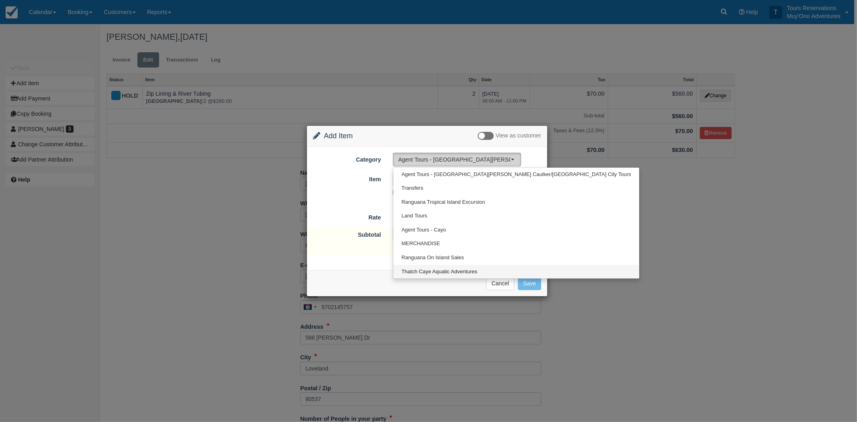
select select "64"
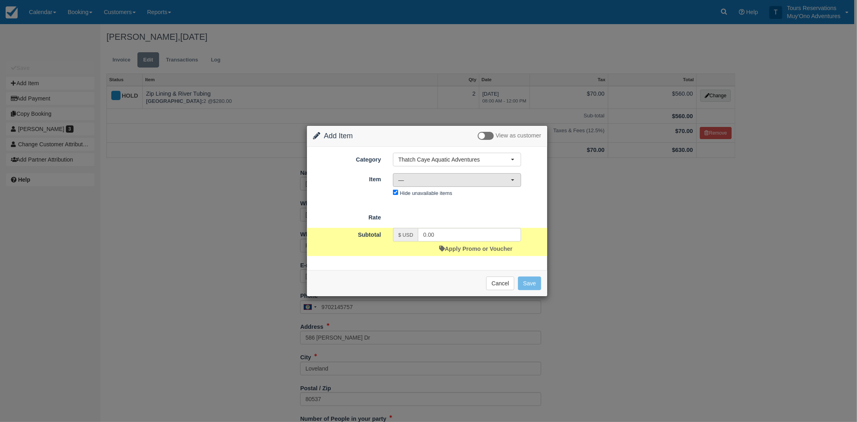
click at [453, 181] on span "—" at bounding box center [454, 180] width 112 height 8
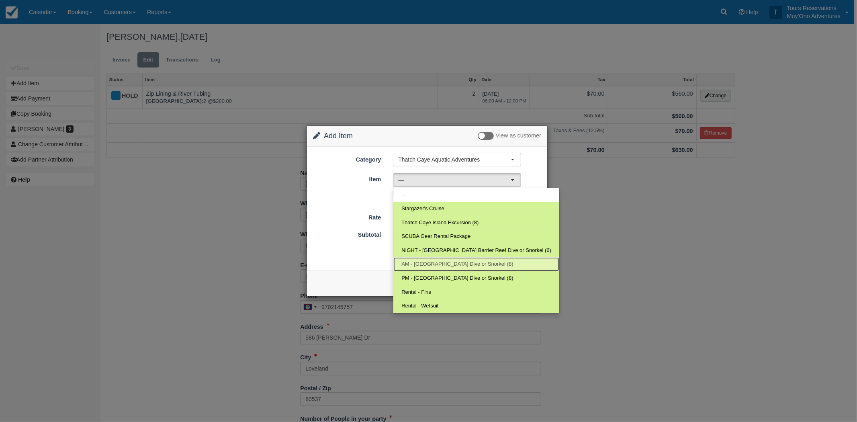
click at [450, 267] on span "AM - [GEOGRAPHIC_DATA] Dive or Snorkel (8)" at bounding box center [457, 264] width 112 height 8
select select "294"
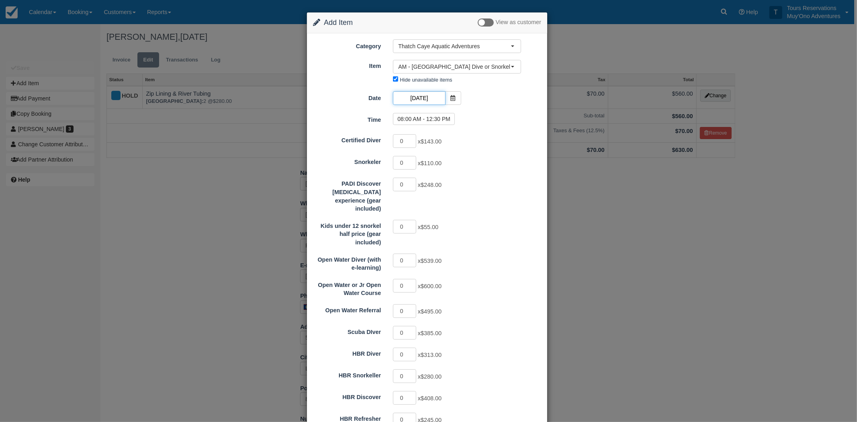
click at [431, 99] on input "[DATE]" at bounding box center [419, 98] width 52 height 14
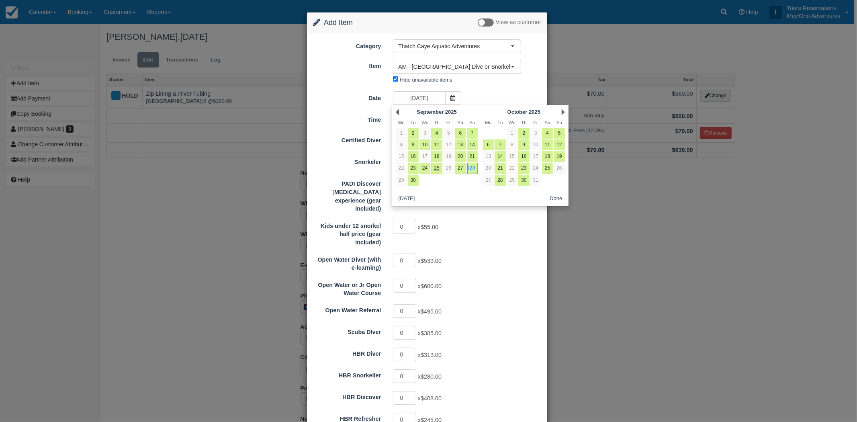
click at [567, 111] on div "Prev [DATE] Mo Tu We Th Fr Sa Su 1 2 3 4 5 6 7 8 9 10 11 12 13 14 15 16 17 18 1…" at bounding box center [480, 156] width 177 height 102
click at [564, 112] on div "Next [DATE]" at bounding box center [523, 111] width 87 height 11
click at [563, 112] on link "Next" at bounding box center [562, 112] width 3 height 6
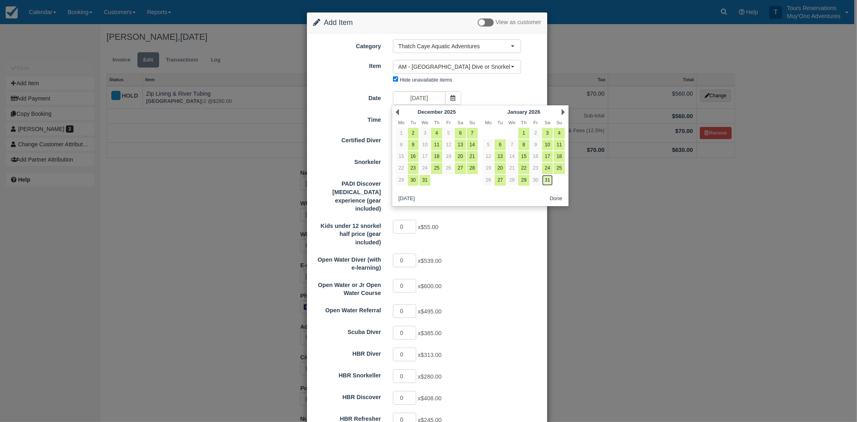
click at [544, 183] on link "31" at bounding box center [547, 180] width 11 height 11
type input "01/31/26"
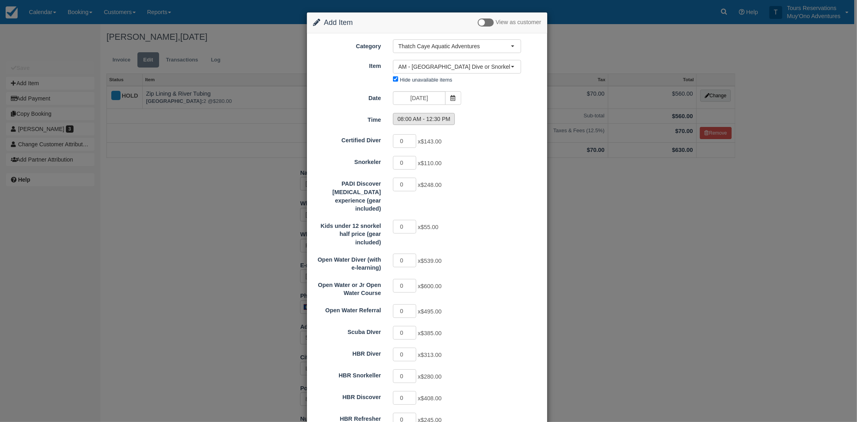
click at [421, 124] on label "08:00 AM - 12:30 PM" at bounding box center [424, 119] width 62 height 12
radio input "true"
click at [410, 160] on input "1" at bounding box center [404, 163] width 23 height 14
type input "2"
click at [410, 160] on input "2" at bounding box center [404, 163] width 23 height 14
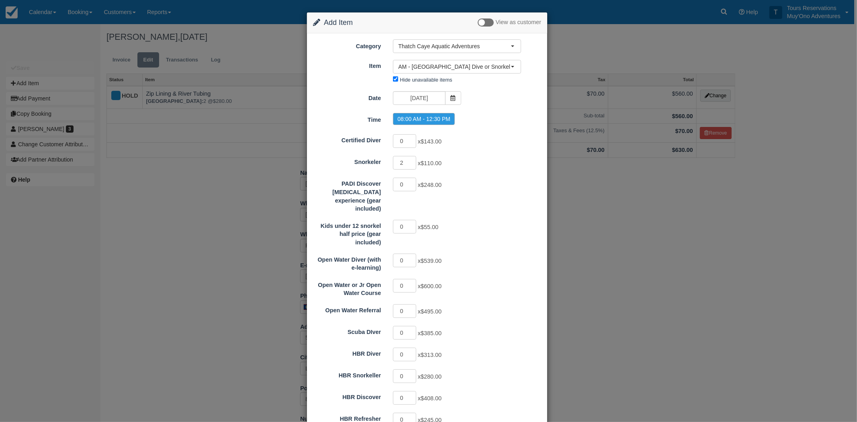
type input "220.00"
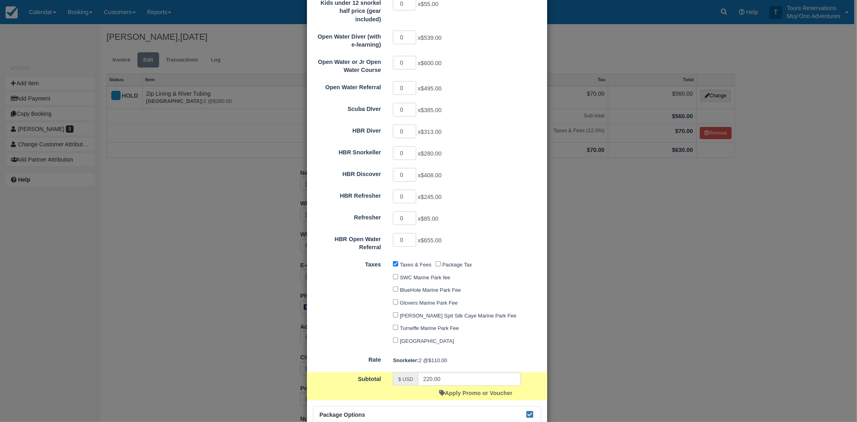
scroll to position [299, 0]
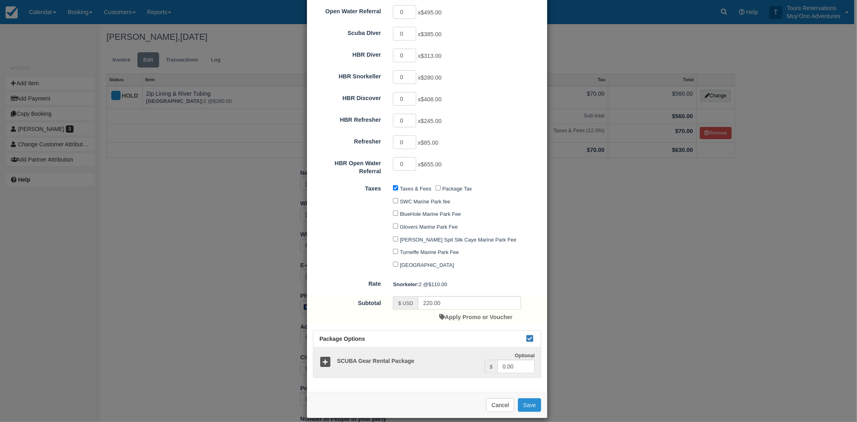
click at [526, 398] on button "Save" at bounding box center [529, 405] width 23 height 14
checkbox input "false"
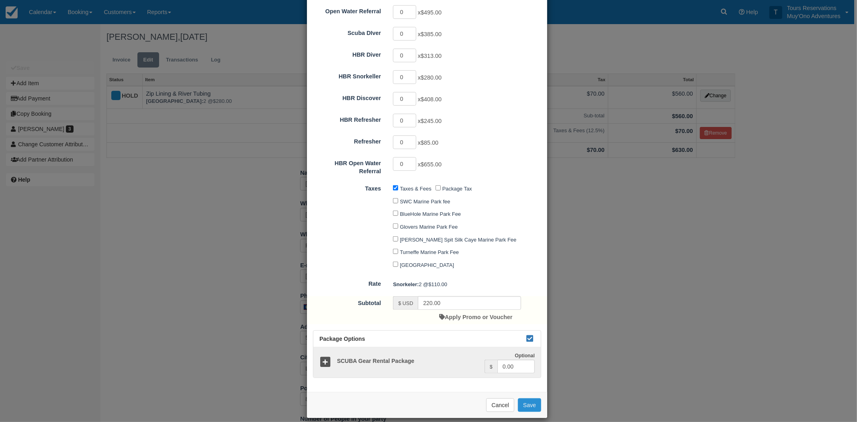
checkbox input "false"
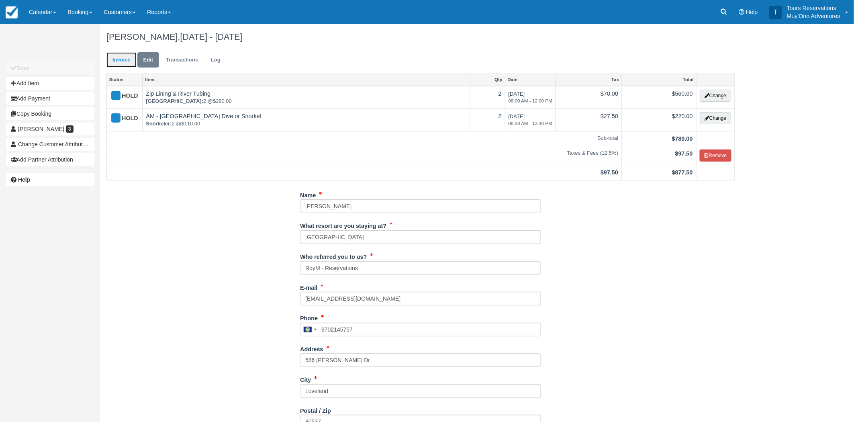
click at [123, 59] on link "Invoice" at bounding box center [121, 60] width 30 height 16
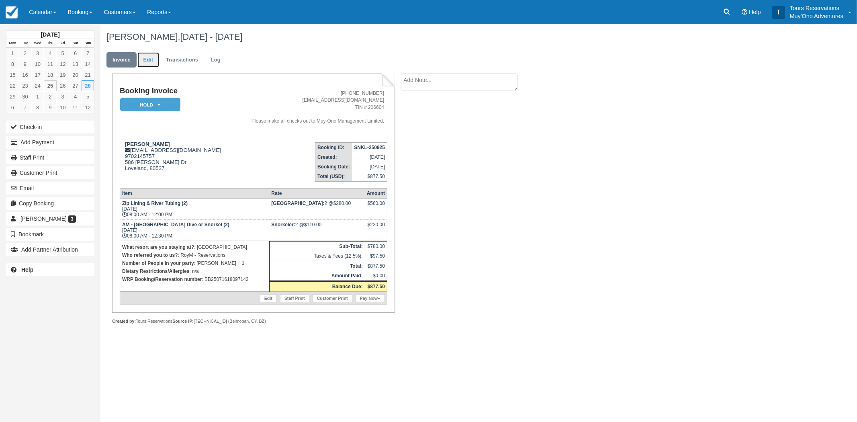
click at [151, 58] on link "Edit" at bounding box center [148, 60] width 22 height 16
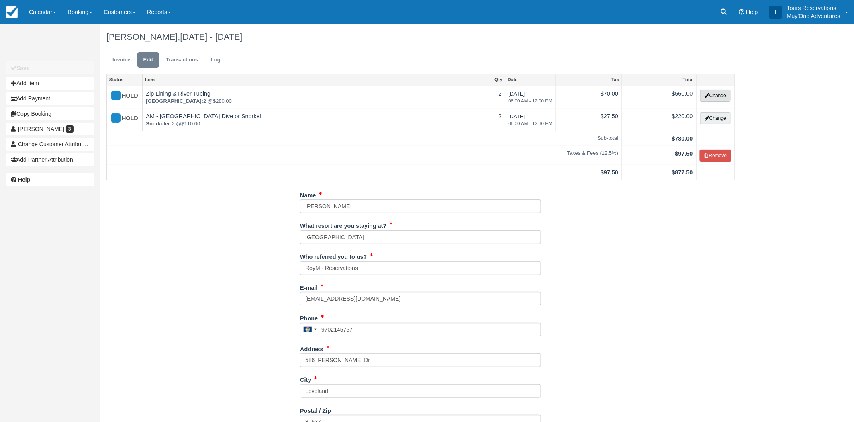
click at [721, 97] on button "Change" at bounding box center [715, 96] width 31 height 12
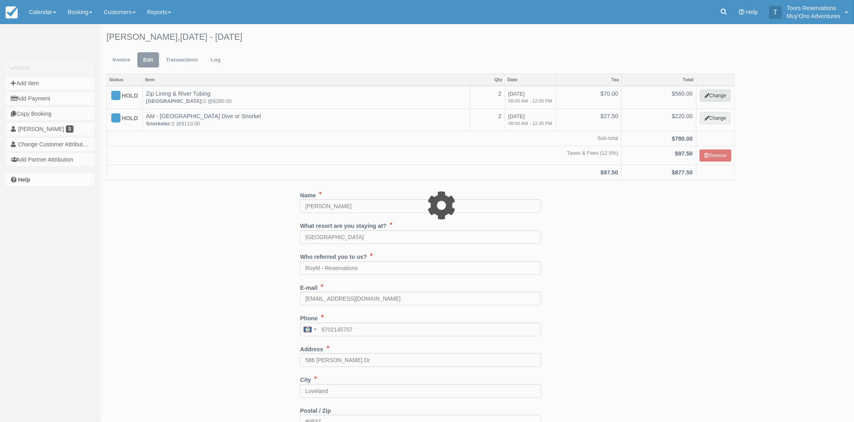
select select "15"
type input "560.00"
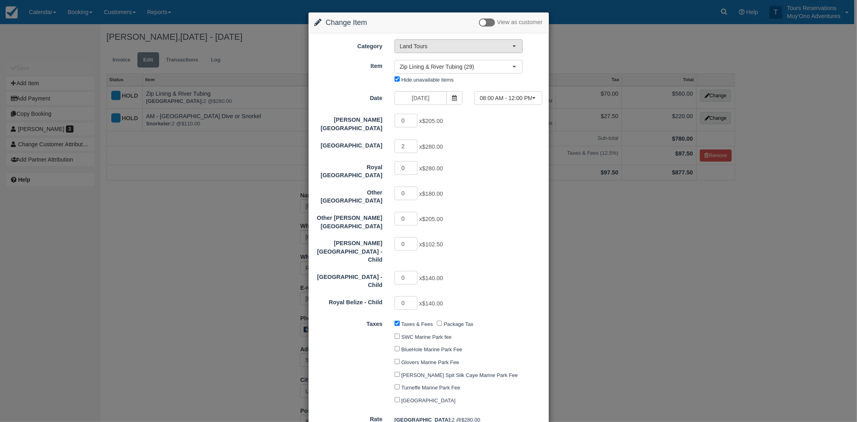
click at [463, 46] on span "Land Tours" at bounding box center [456, 46] width 112 height 8
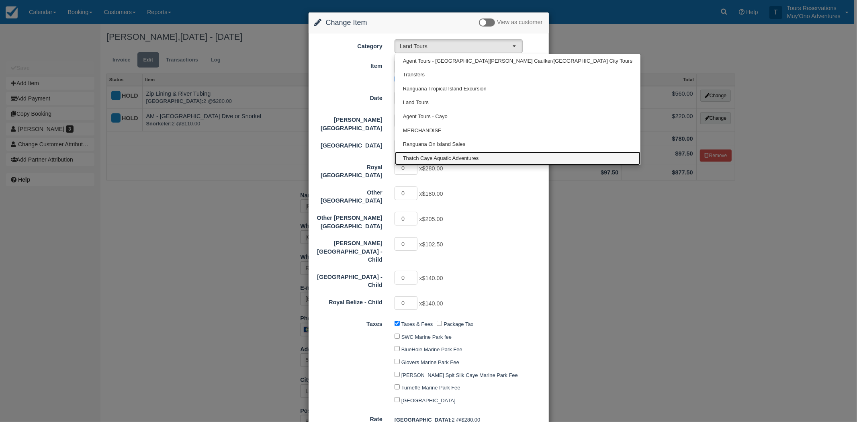
click at [427, 155] on span "Thatch Caye Aquatic Adventures" at bounding box center [441, 159] width 76 height 8
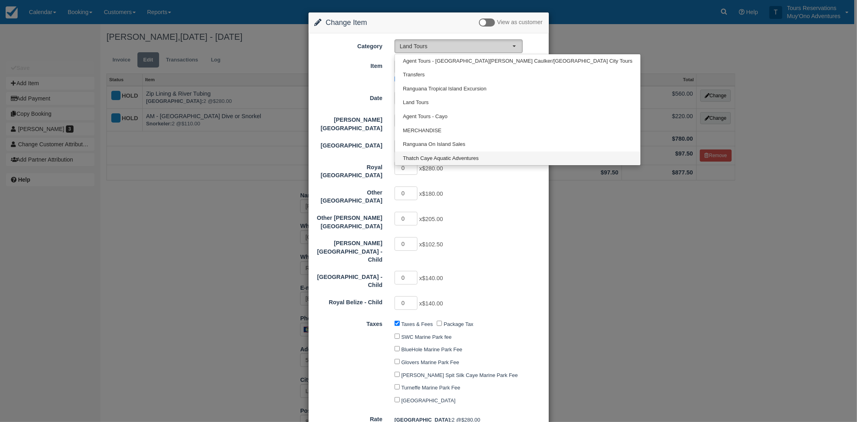
select select "64"
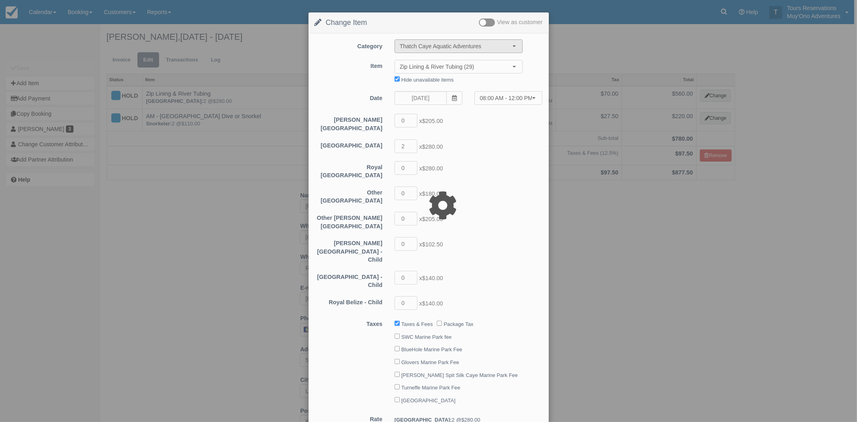
type input "0.00"
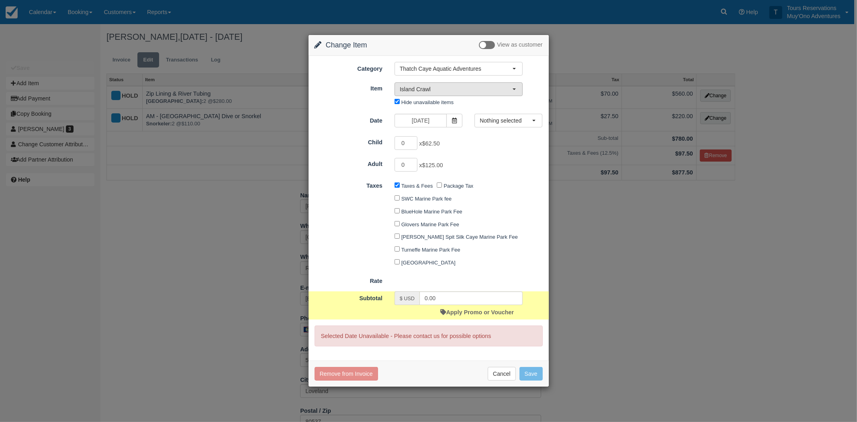
click at [446, 89] on span "Island Crawl" at bounding box center [456, 89] width 112 height 8
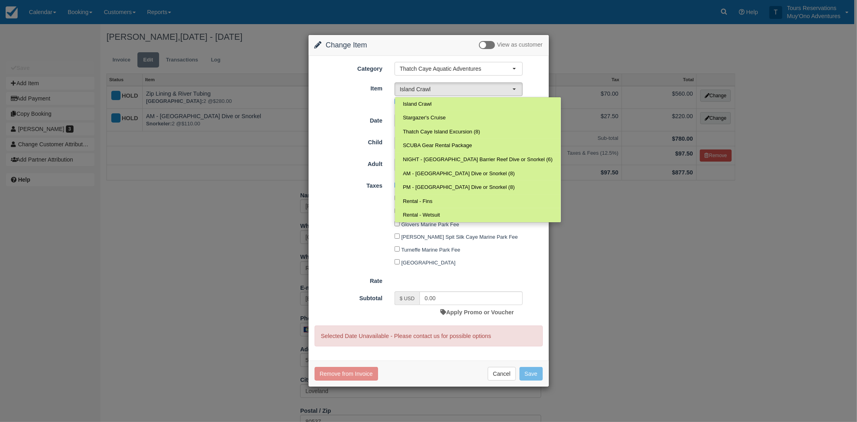
click at [533, 154] on div "Child 0 x $62.50 Adult 0 x $125.00" at bounding box center [428, 153] width 228 height 37
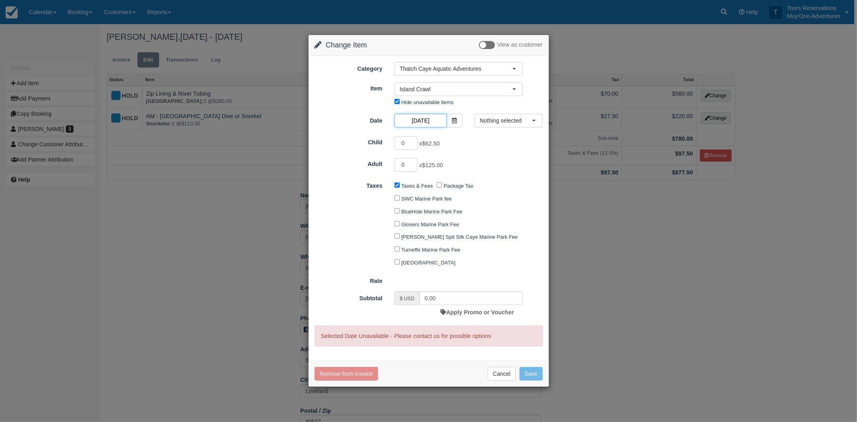
click at [437, 122] on input "09/28/25" at bounding box center [420, 121] width 52 height 14
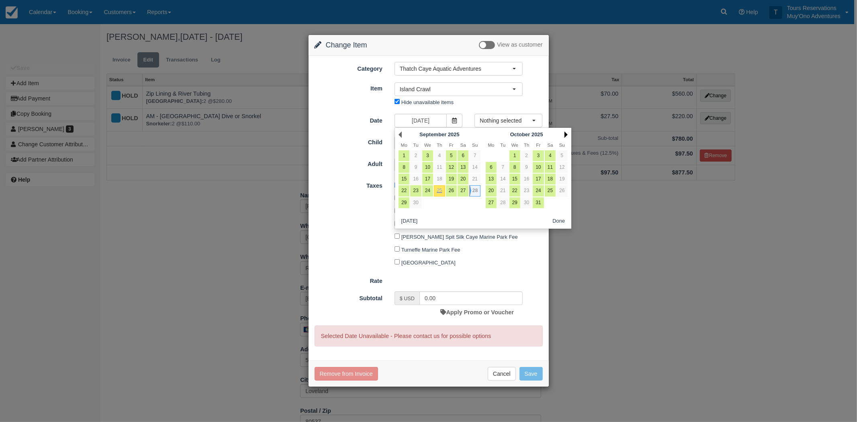
click at [566, 137] on link "Next" at bounding box center [565, 134] width 3 height 6
click at [566, 135] on link "Next" at bounding box center [565, 134] width 3 height 6
click at [513, 204] on link "28" at bounding box center [514, 202] width 11 height 11
type input "01/28/26"
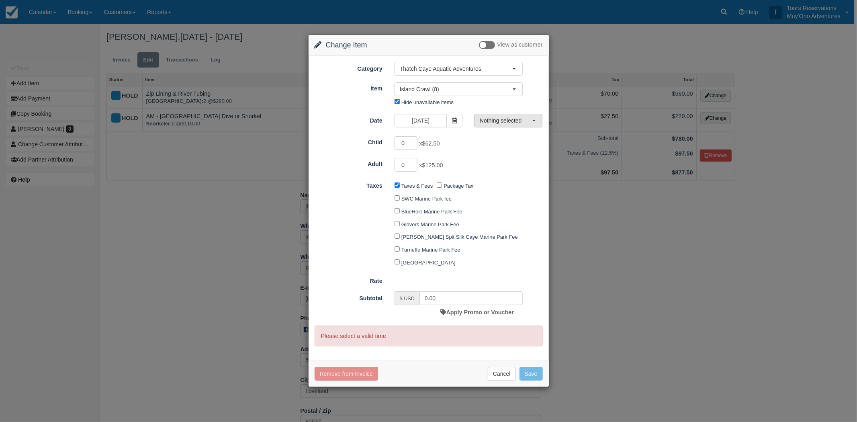
click at [483, 117] on span "Nothing selected" at bounding box center [506, 120] width 52 height 8
click at [492, 135] on span "01:30 PM - 05:00 PM" at bounding box center [508, 136] width 49 height 8
select select "0"
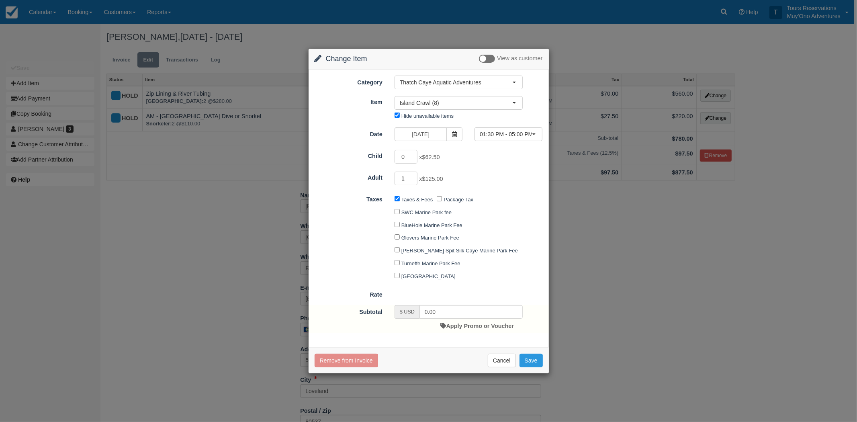
click at [414, 177] on input "1" at bounding box center [405, 178] width 23 height 14
type input "2"
click at [414, 176] on input "2" at bounding box center [405, 178] width 23 height 14
type input "250.00"
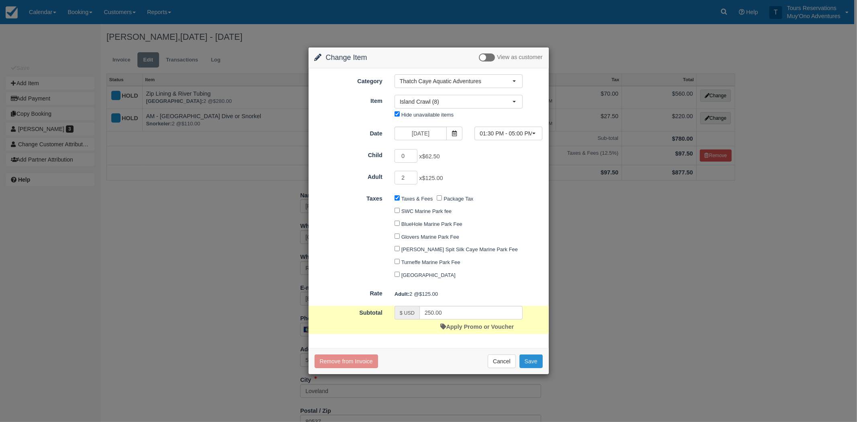
click at [529, 359] on button "Save" at bounding box center [530, 361] width 23 height 14
checkbox input "false"
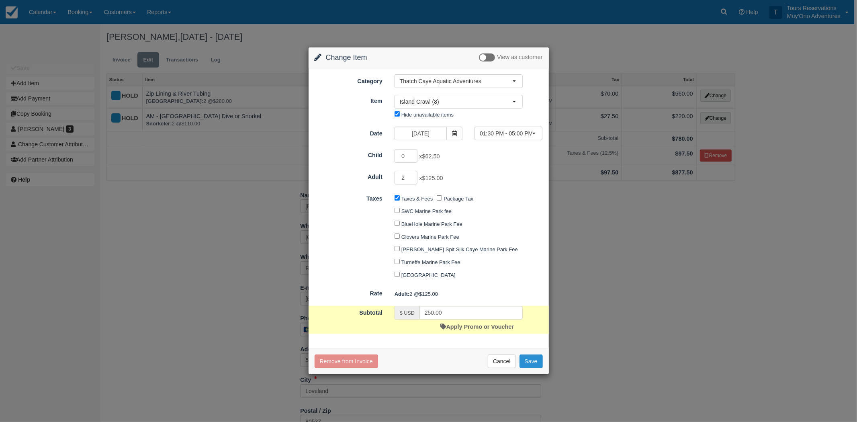
checkbox input "false"
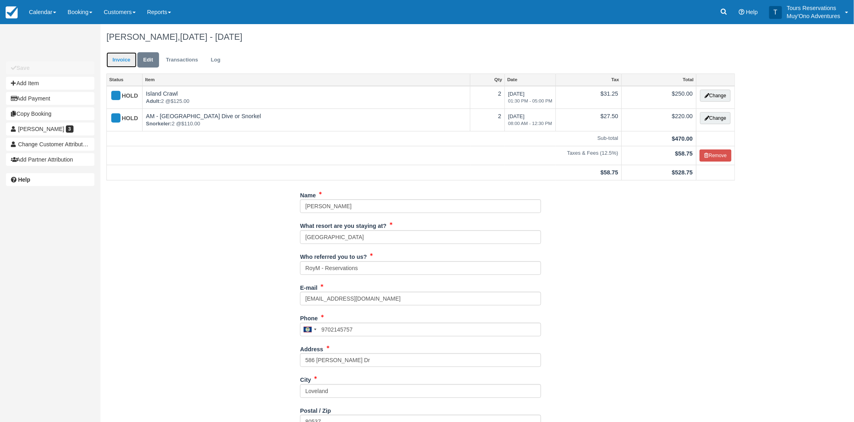
click at [123, 61] on link "Invoice" at bounding box center [121, 60] width 30 height 16
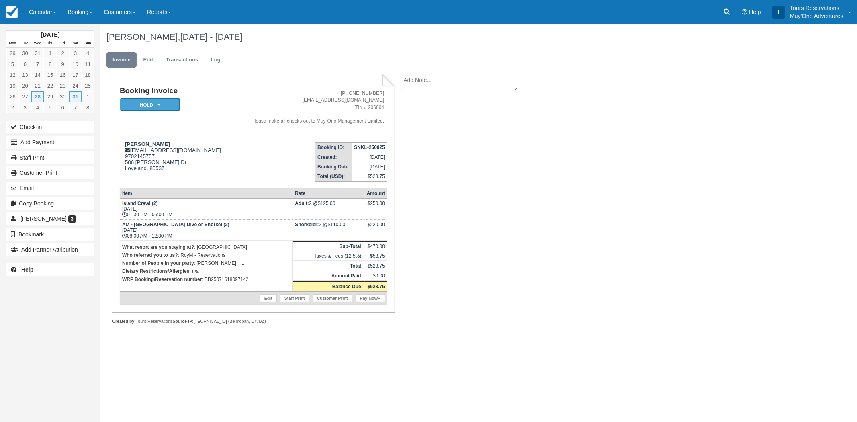
click at [142, 105] on em "HOLD" at bounding box center [150, 105] width 60 height 14
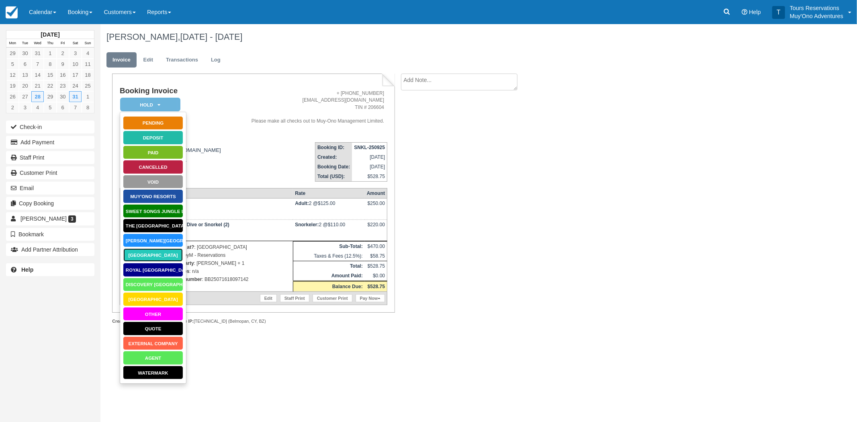
click at [150, 255] on link "[GEOGRAPHIC_DATA]" at bounding box center [153, 255] width 60 height 14
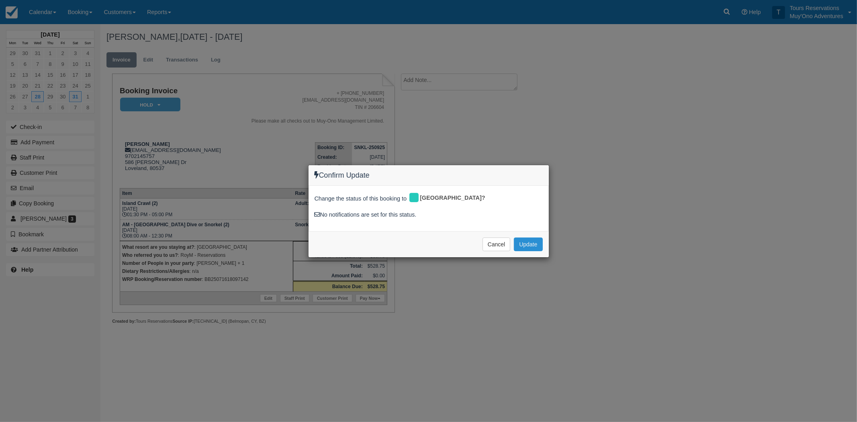
click at [527, 241] on button "Update" at bounding box center [528, 244] width 29 height 14
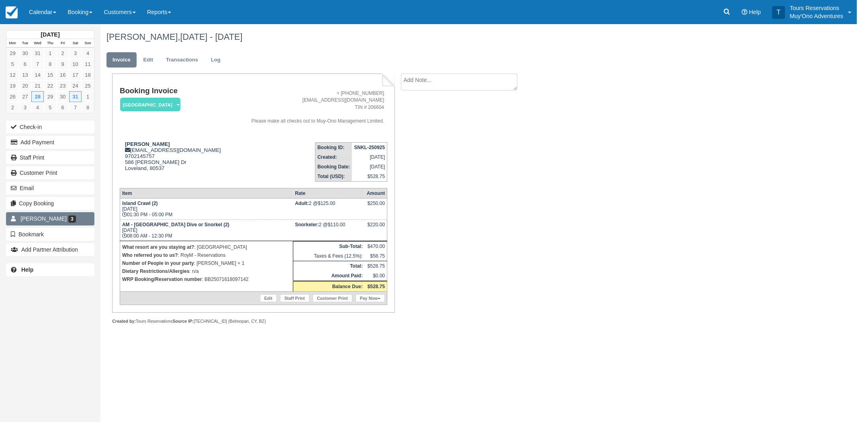
click at [68, 218] on span "3" at bounding box center [72, 218] width 8 height 7
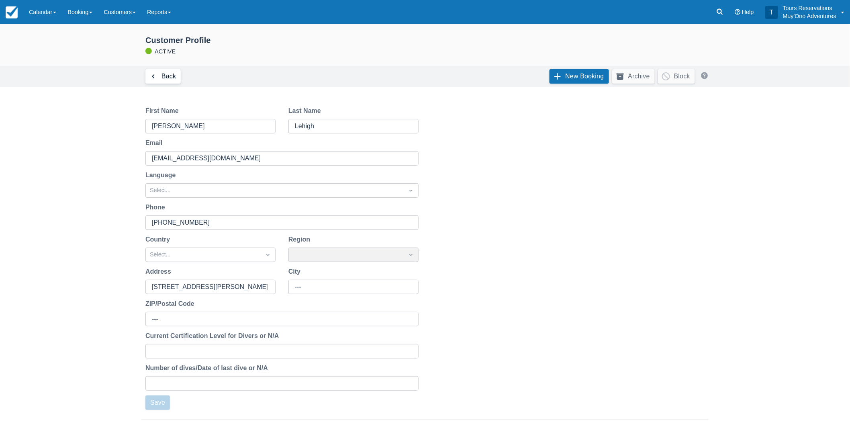
click at [166, 73] on link "Back" at bounding box center [162, 76] width 35 height 14
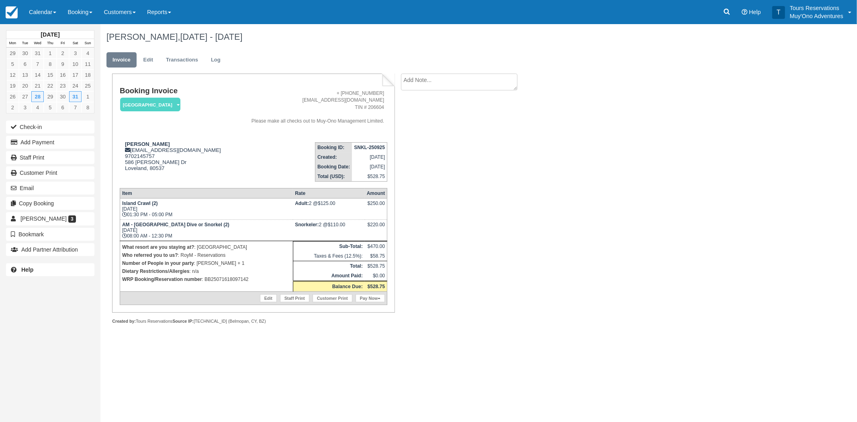
click at [361, 145] on strong "SNKL-250925" at bounding box center [369, 148] width 31 height 6
copy tbody "SNKL-250925"
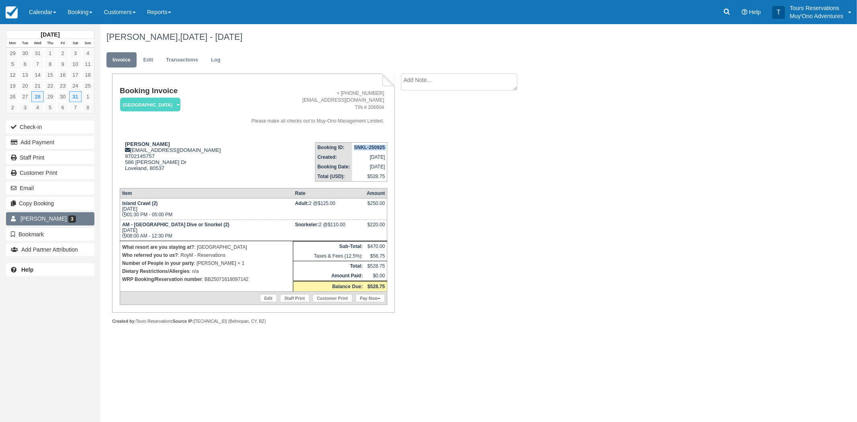
click at [37, 214] on link "Mitch Lehigh 3" at bounding box center [50, 218] width 88 height 13
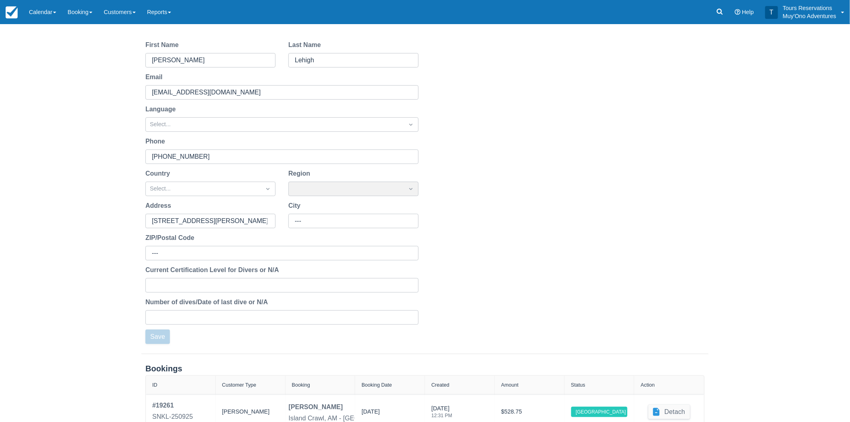
scroll to position [176, 0]
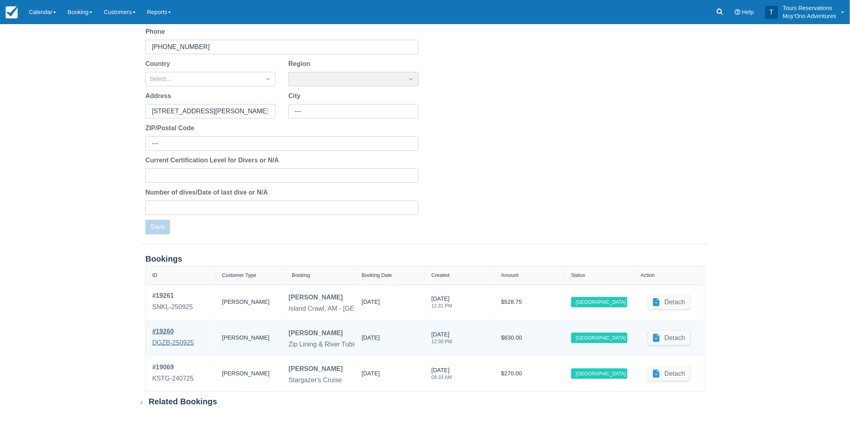
click at [183, 343] on div "DGZB-250925" at bounding box center [173, 343] width 42 height 10
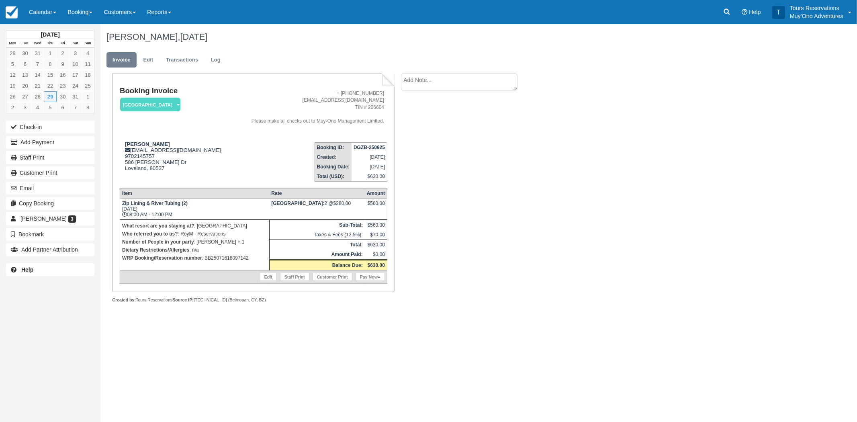
click at [357, 147] on strong "DGZB-250925" at bounding box center [368, 148] width 31 height 6
click at [358, 147] on strong "DGZB-250925" at bounding box center [368, 148] width 31 height 6
copy tbody "DGZB-250925"
click at [41, 214] on link "[PERSON_NAME] 3" at bounding box center [50, 218] width 88 height 13
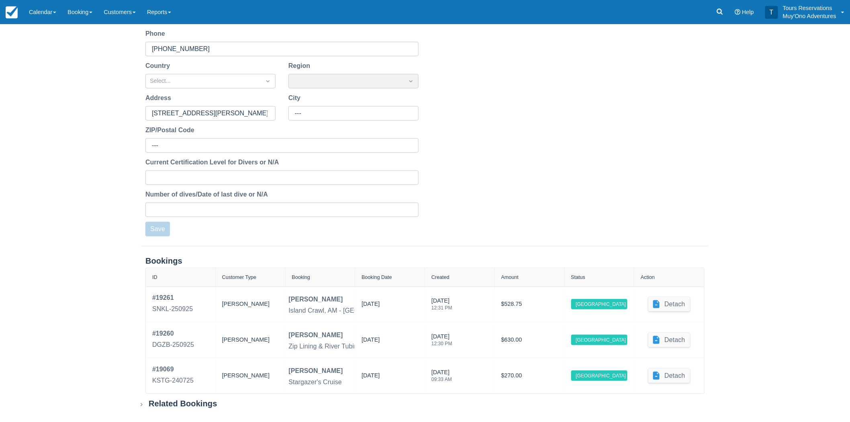
scroll to position [176, 0]
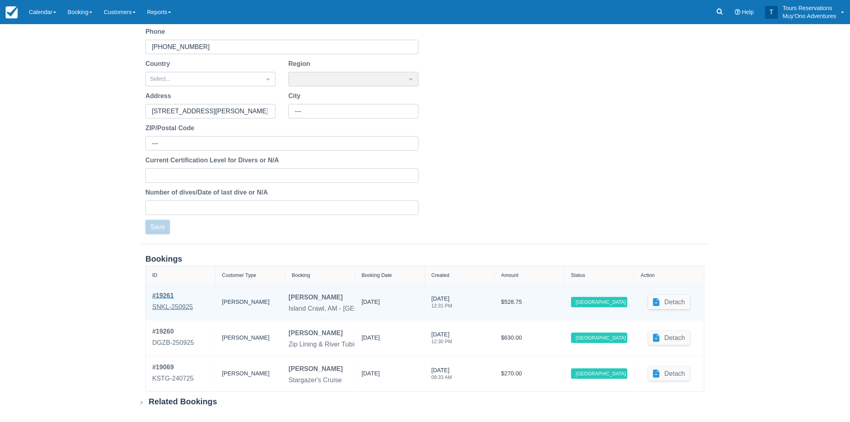
click at [177, 305] on div "SNKL-250925" at bounding box center [172, 307] width 41 height 10
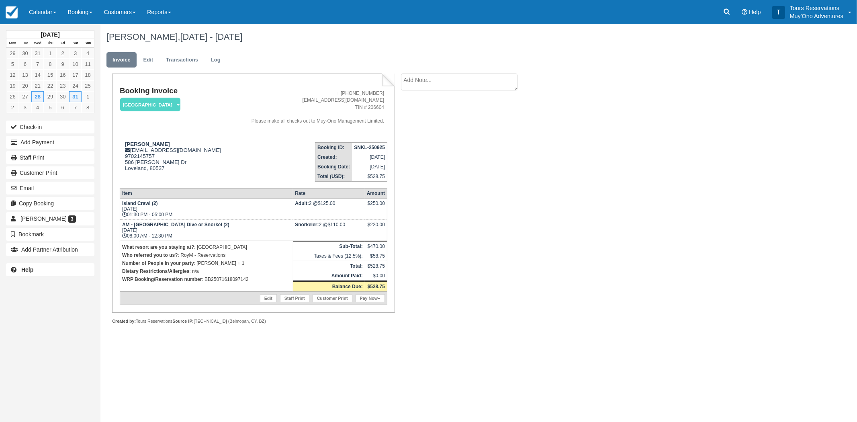
click at [368, 149] on strong "SNKL-250925" at bounding box center [369, 148] width 31 height 6
copy tbody "SNKL-250925"
click at [153, 59] on link "Edit" at bounding box center [148, 60] width 22 height 16
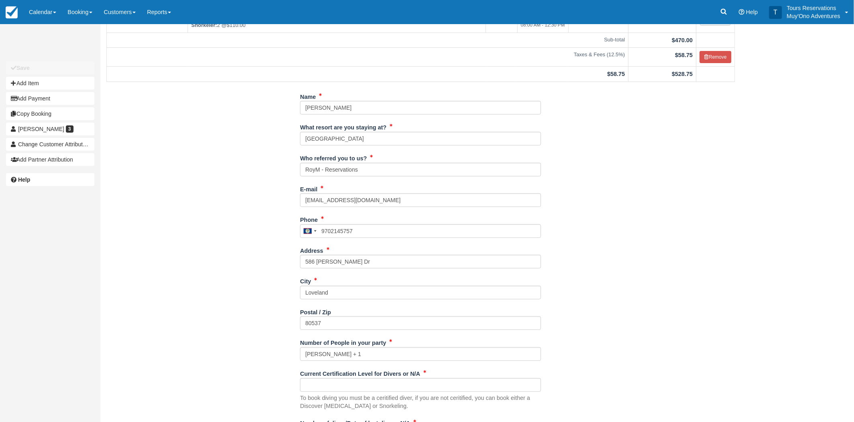
scroll to position [223, 0]
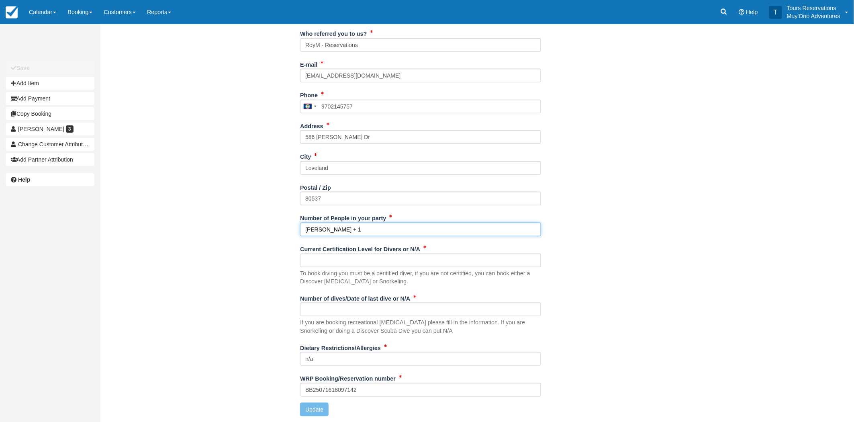
click at [363, 226] on input "[PERSON_NAME] + 1" at bounding box center [420, 230] width 241 height 14
click at [342, 228] on input "[PERSON_NAME] + [PERSON_NAME]" at bounding box center [420, 230] width 241 height 14
click at [342, 228] on input "Mitch Lehigh + Karen Lehigh" at bounding box center [420, 230] width 241 height 14
type input "Mitch Lehigh + Karen Lehigh"
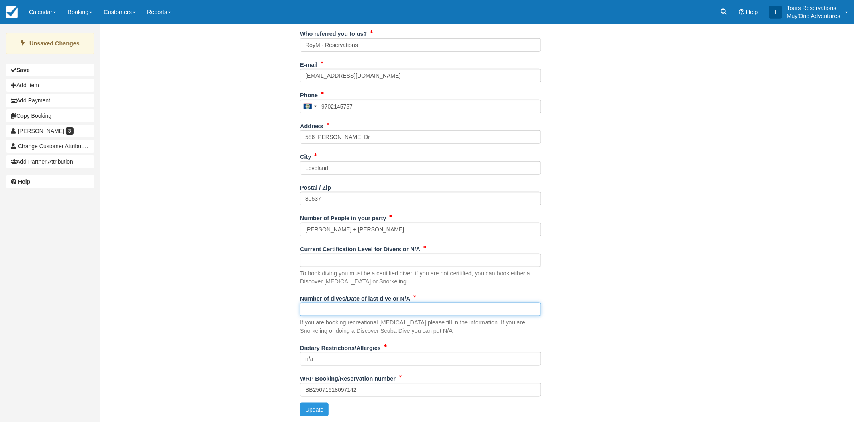
click at [343, 303] on input "Number of dives/Date of last dive or N/A" at bounding box center [420, 309] width 241 height 14
type input "N/A"
click at [357, 255] on input "Current Certification Level for Divers or N/A" at bounding box center [420, 260] width 241 height 14
type input "N/A"
click at [311, 408] on button "Update" at bounding box center [314, 409] width 29 height 14
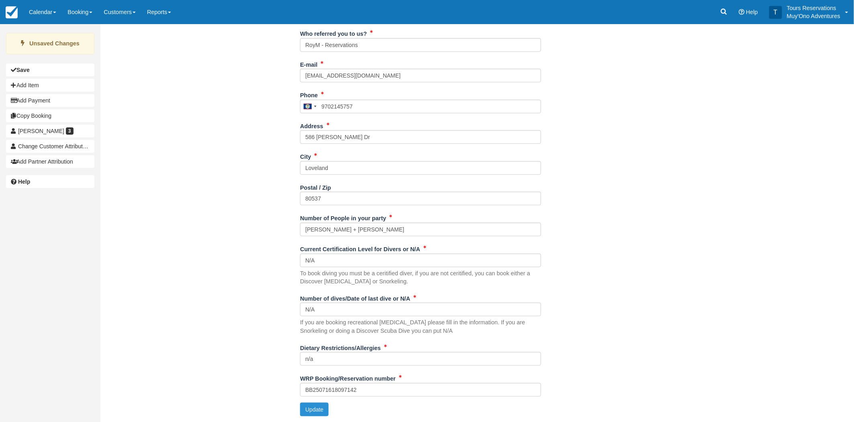
type input "+5019702145757"
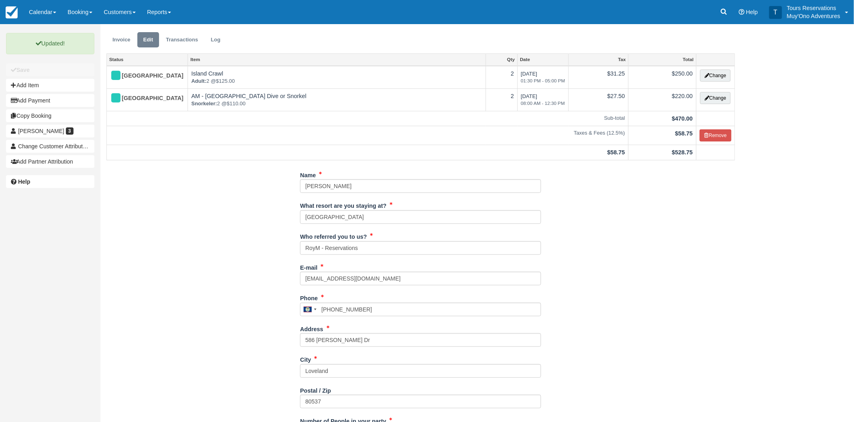
scroll to position [0, 0]
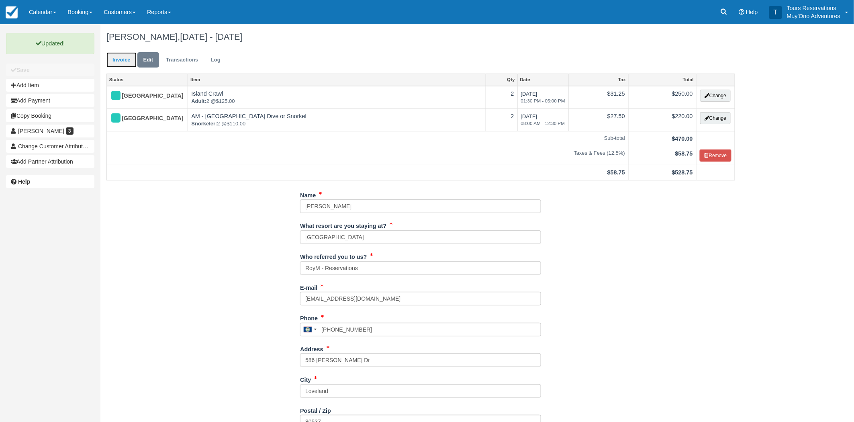
click at [124, 58] on link "Invoice" at bounding box center [121, 60] width 30 height 16
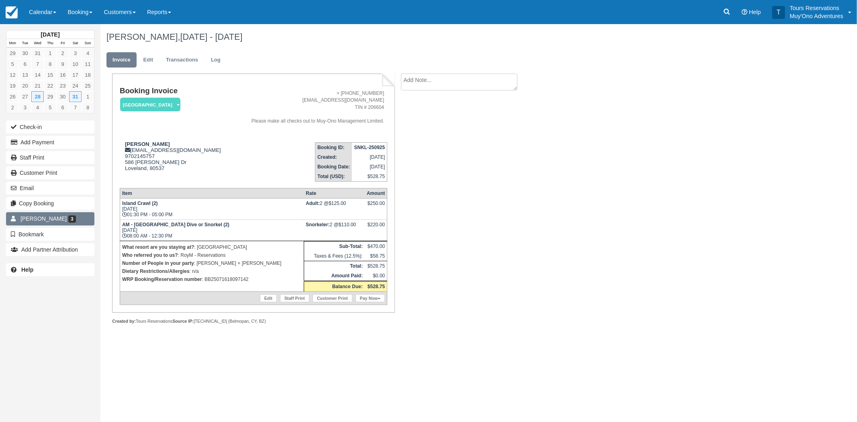
click at [37, 213] on link "Mitch Lehigh 3" at bounding box center [50, 218] width 88 height 13
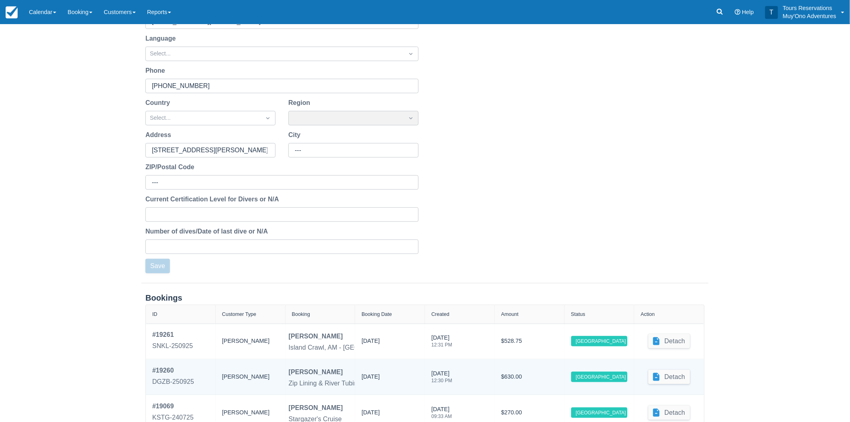
scroll to position [176, 0]
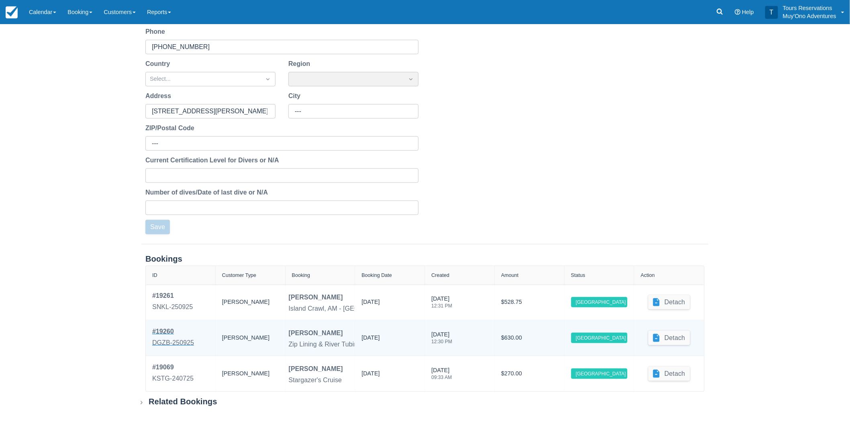
click at [188, 342] on div "DGZB-250925" at bounding box center [173, 343] width 42 height 10
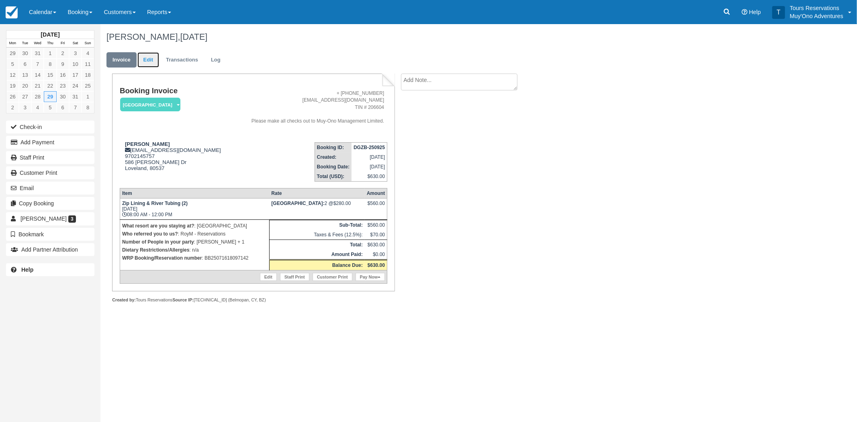
click at [149, 58] on link "Edit" at bounding box center [148, 60] width 22 height 16
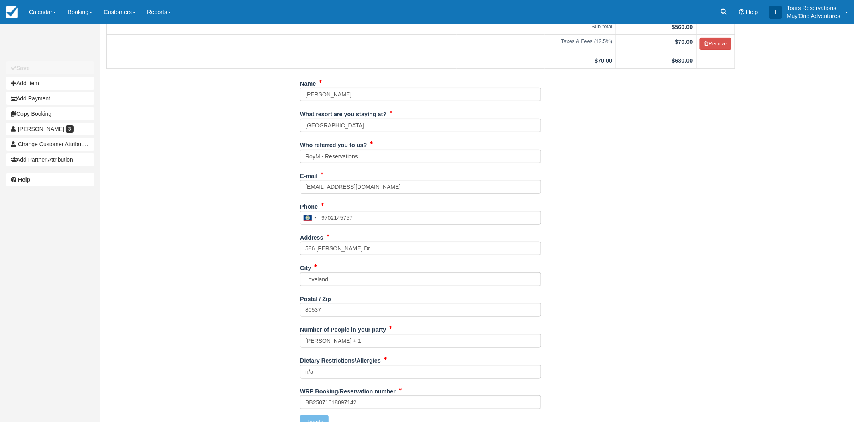
scroll to position [102, 0]
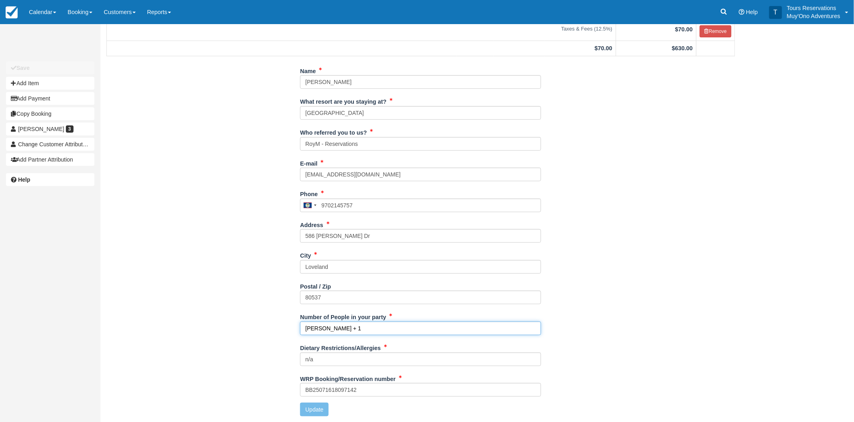
drag, startPoint x: 350, startPoint y: 324, endPoint x: 293, endPoint y: 328, distance: 56.7
click at [294, 328] on div "Name [PERSON_NAME] What resort are you staying at? [GEOGRAPHIC_DATA] Who referr…" at bounding box center [420, 243] width 641 height 358
paste input "[PERSON_NAME]"
type input "[PERSON_NAME] + [PERSON_NAME]"
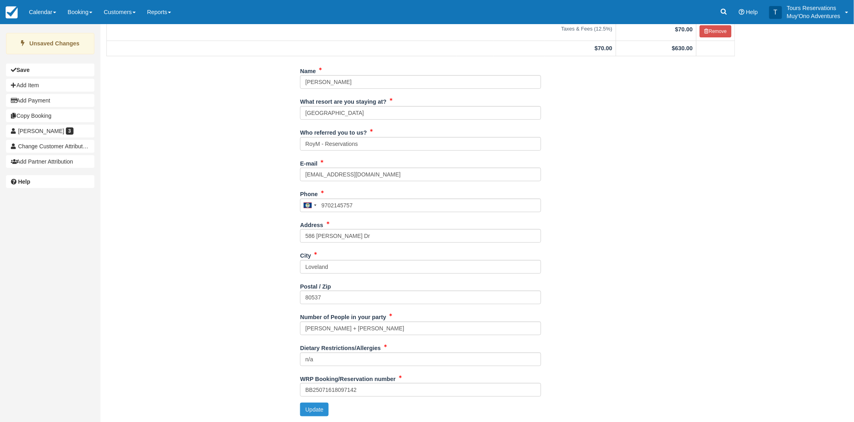
click at [320, 410] on button "Update" at bounding box center [314, 409] width 29 height 14
type input "[PHONE_NUMBER]"
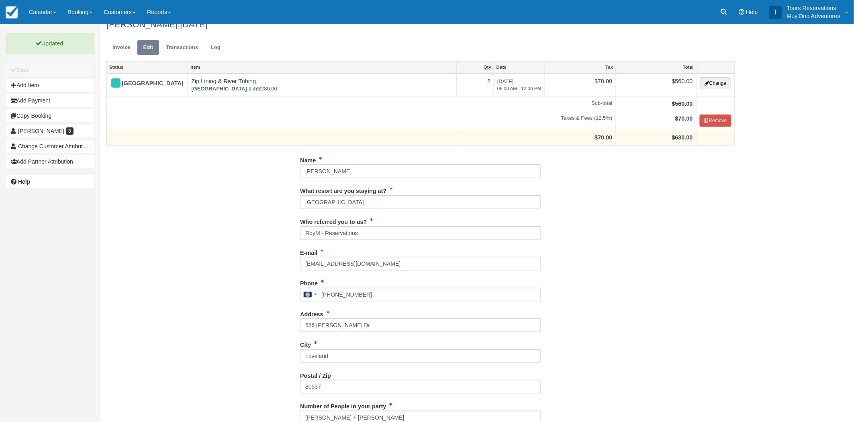
scroll to position [0, 0]
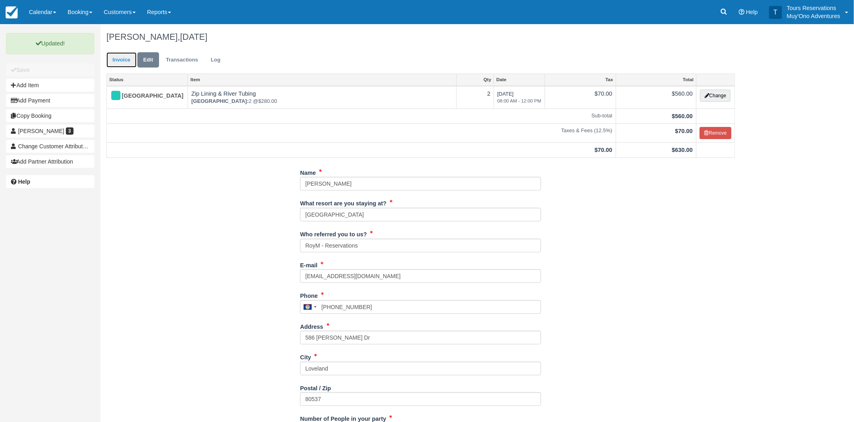
click at [127, 61] on link "Invoice" at bounding box center [121, 60] width 30 height 16
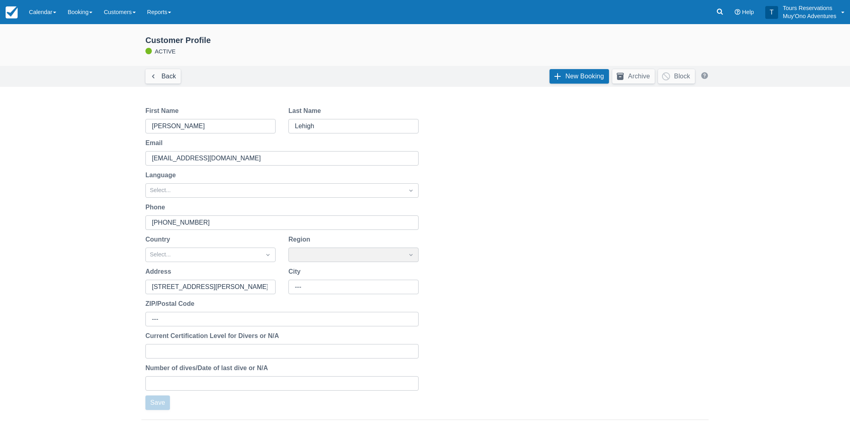
scroll to position [176, 0]
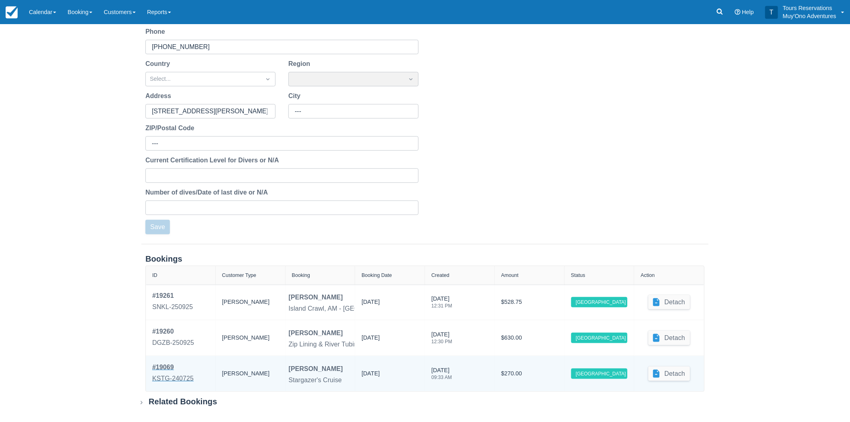
click at [188, 375] on div "KSTG-240725" at bounding box center [172, 379] width 41 height 10
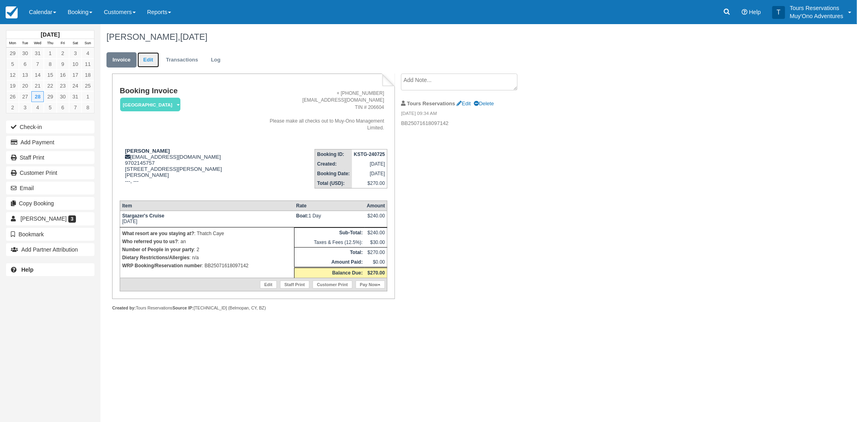
click at [149, 61] on link "Edit" at bounding box center [148, 60] width 22 height 16
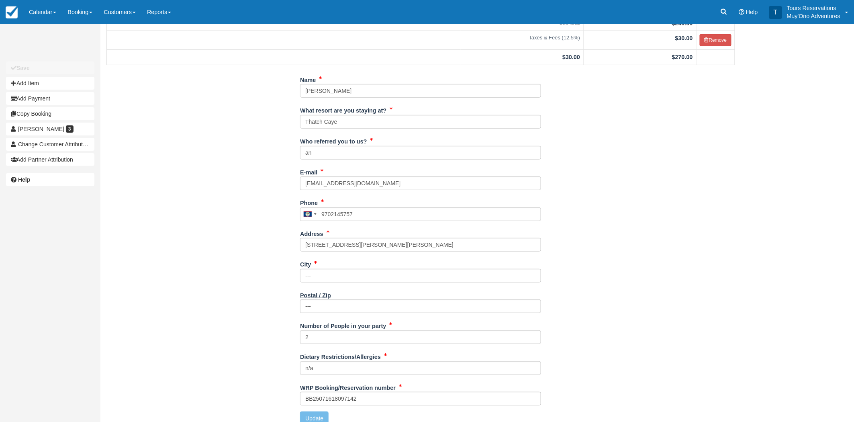
scroll to position [102, 0]
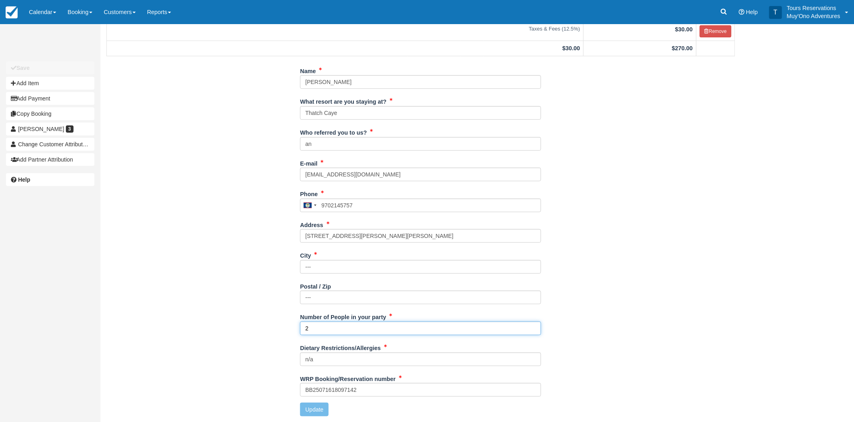
drag, startPoint x: 348, startPoint y: 331, endPoint x: 267, endPoint y: 327, distance: 81.2
click at [268, 327] on div "Name [PERSON_NAME] What resort are you staying at? Thatch Caye Who referred you…" at bounding box center [420, 243] width 641 height 358
paste input "[PERSON_NAME] + [PERSON_NAME]"
type input "[PERSON_NAME] + [PERSON_NAME]"
click at [305, 409] on button "Update" at bounding box center [314, 409] width 29 height 14
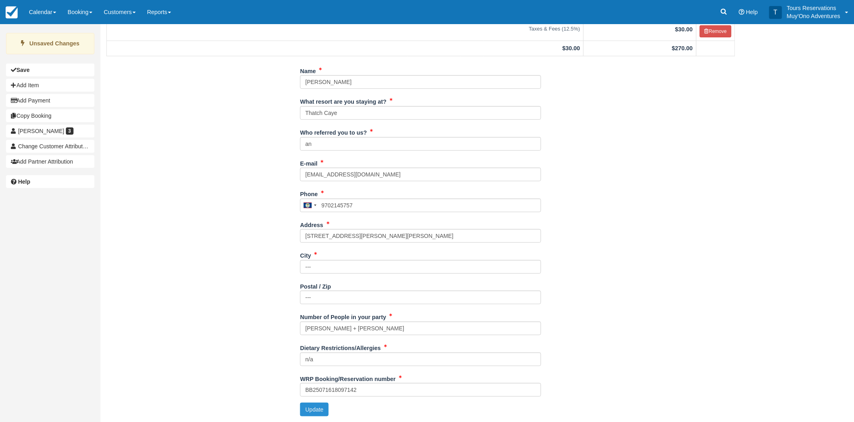
type input "[PHONE_NUMBER]"
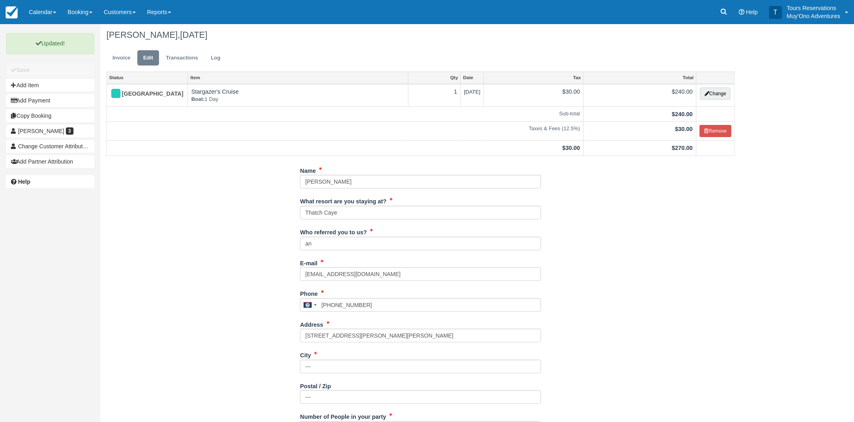
scroll to position [0, 0]
click at [128, 61] on link "Invoice" at bounding box center [121, 60] width 30 height 16
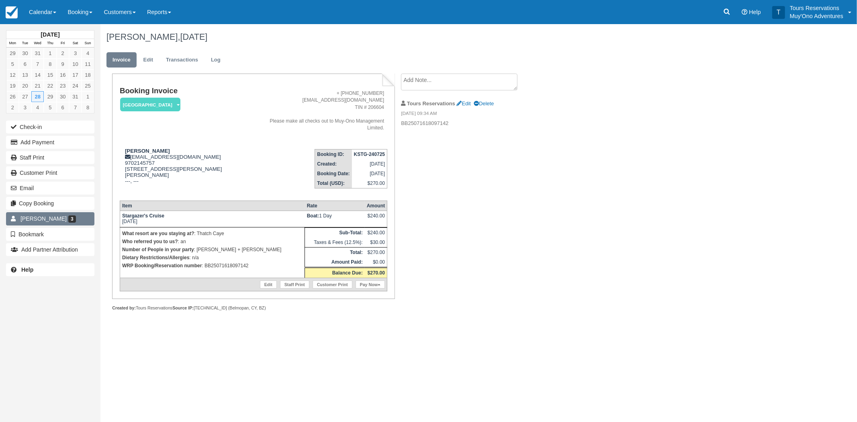
click at [39, 225] on link "[PERSON_NAME] 3" at bounding box center [50, 218] width 88 height 13
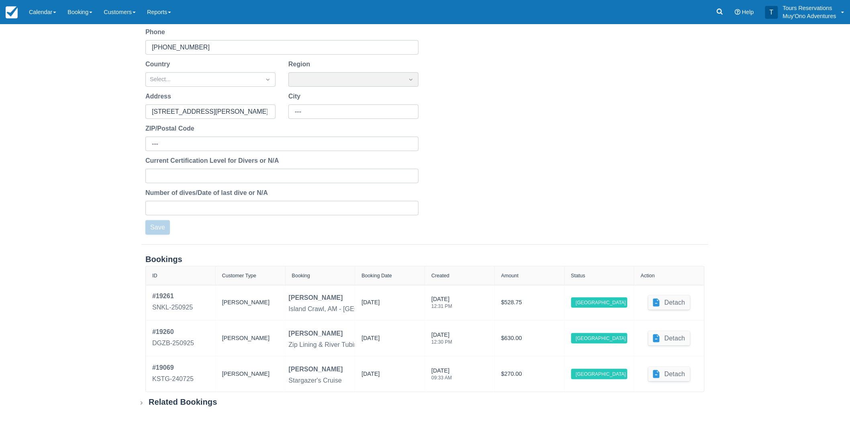
scroll to position [176, 0]
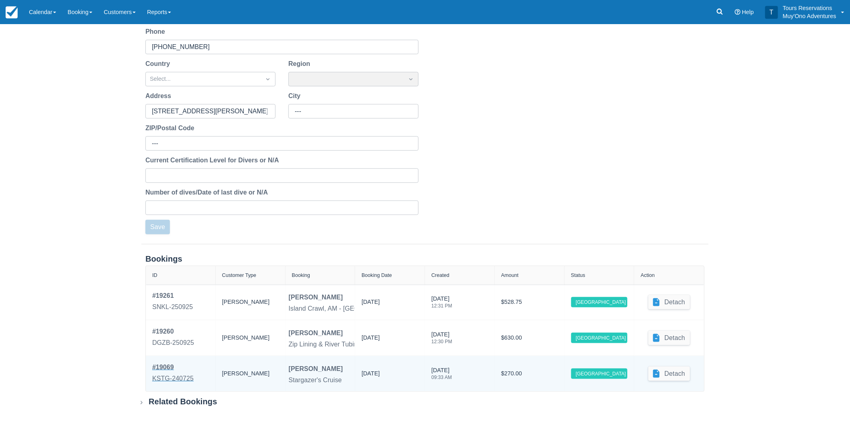
click at [186, 377] on div "KSTG-240725" at bounding box center [172, 379] width 41 height 10
